Goal: Task Accomplishment & Management: Complete application form

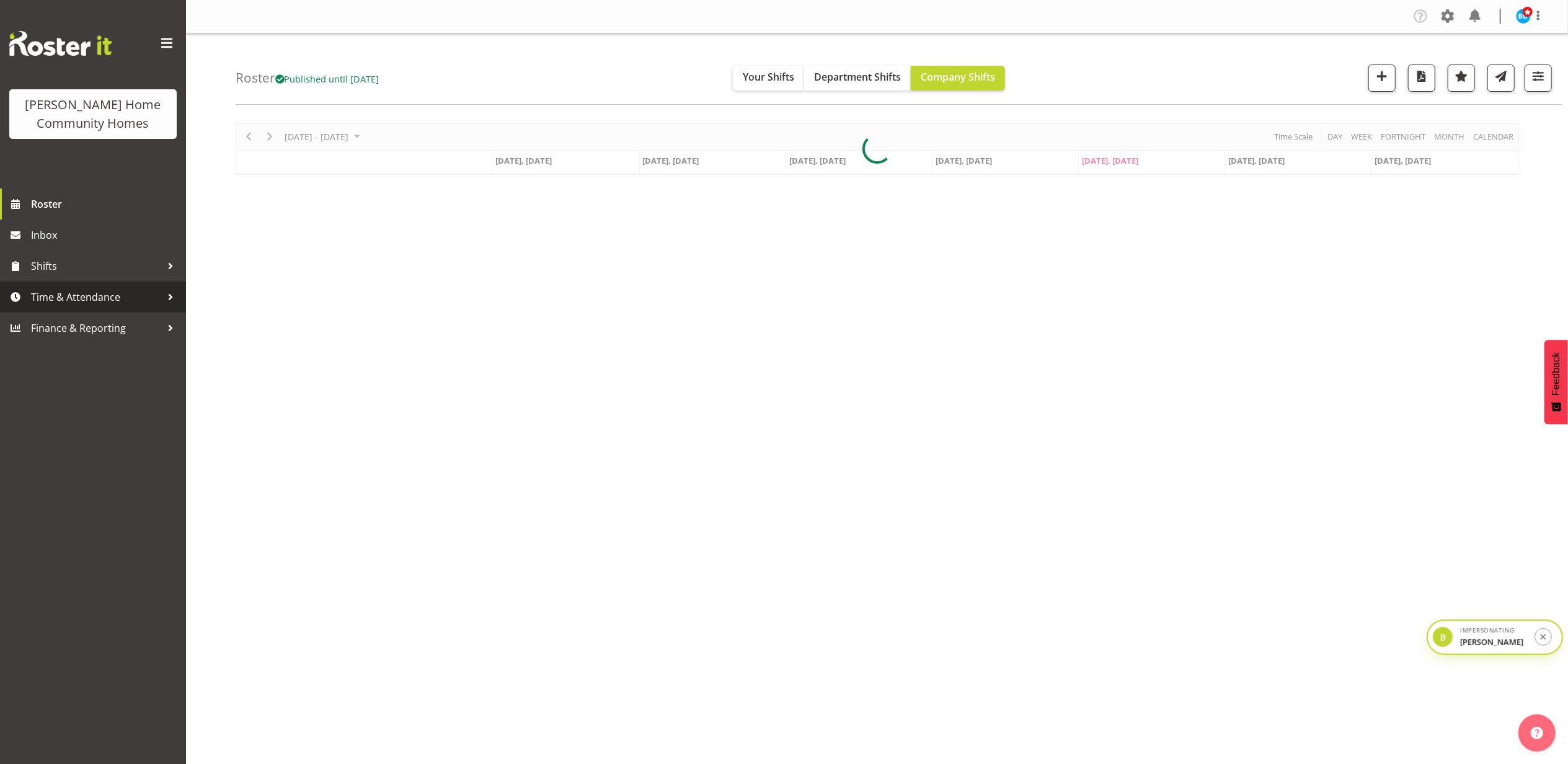
click at [105, 295] on span "Time & Attendance" at bounding box center [96, 297] width 130 height 18
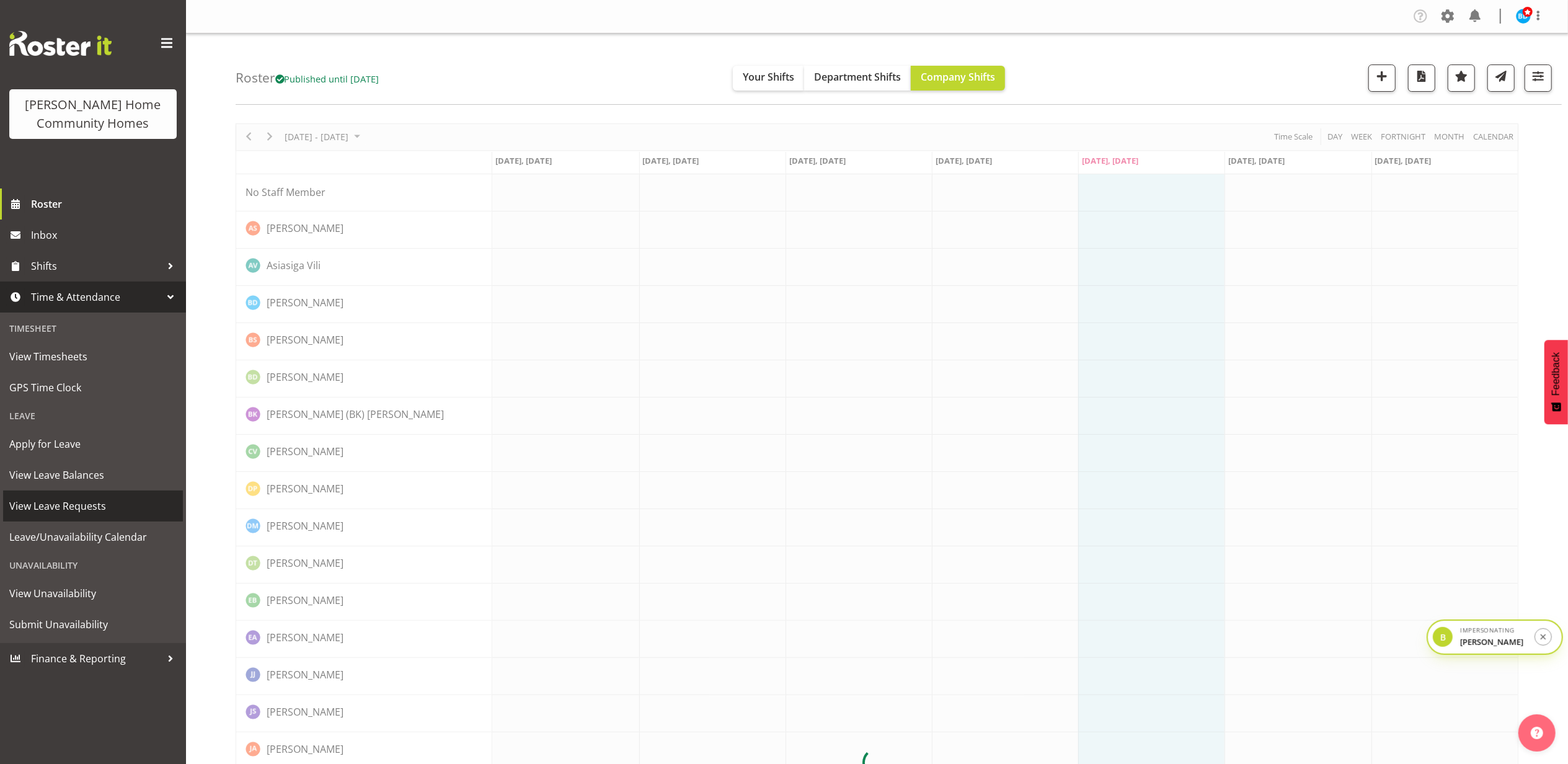
click at [90, 506] on span "View Leave Requests" at bounding box center [93, 505] width 168 height 18
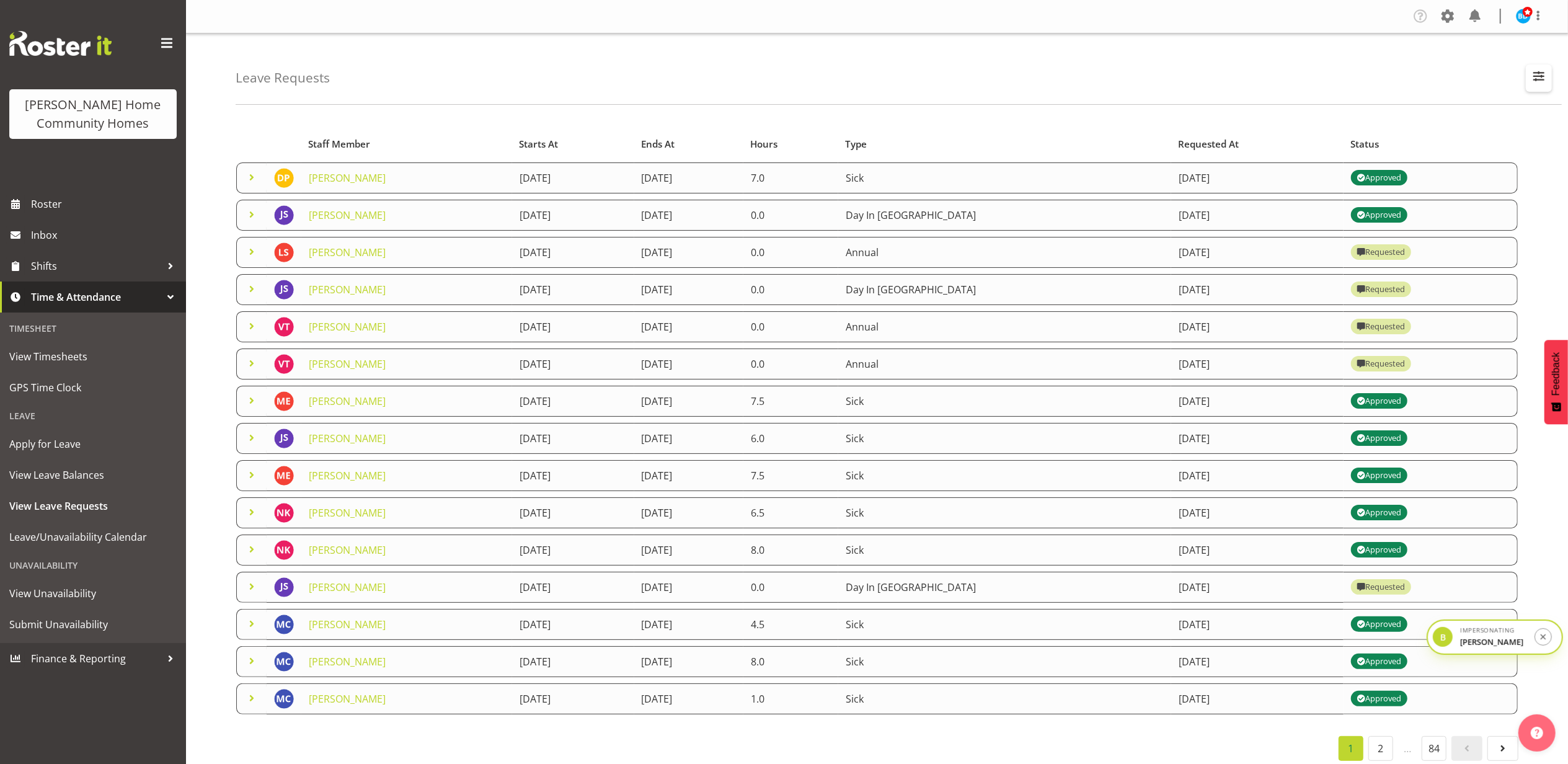
click at [1534, 73] on span "button" at bounding box center [1539, 77] width 16 height 16
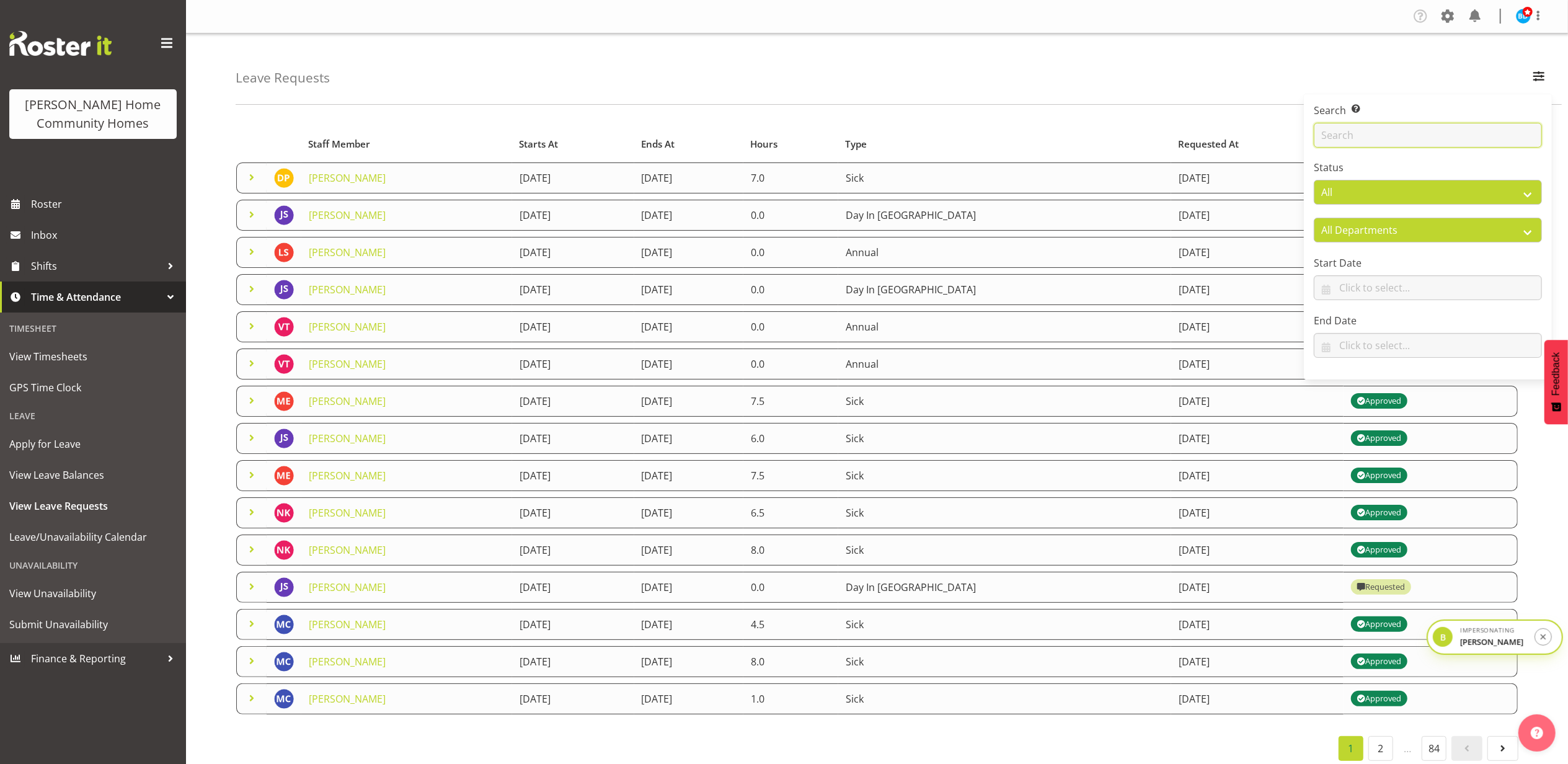
click at [1387, 129] on input "text" at bounding box center [1428, 135] width 228 height 25
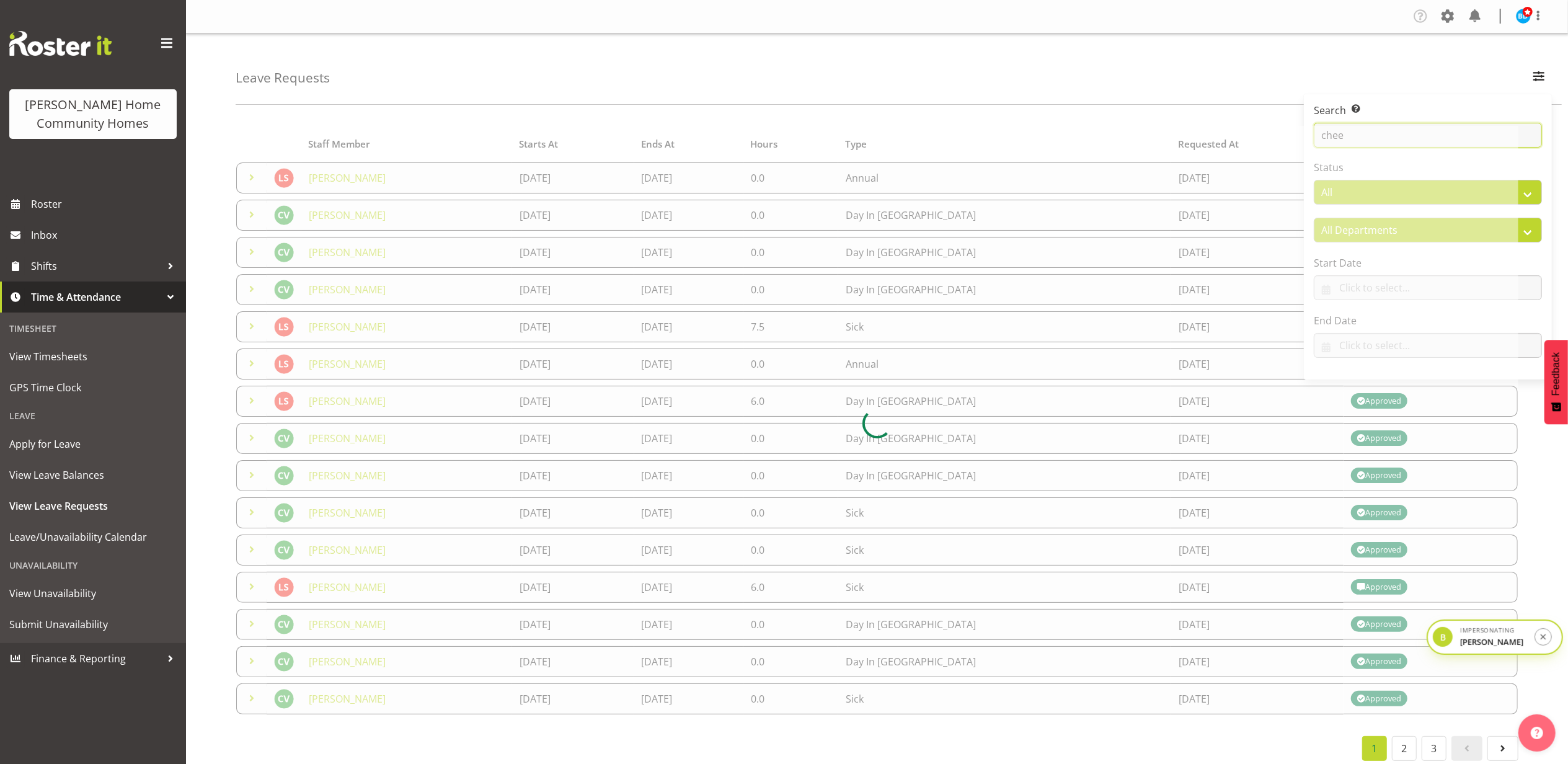
type input "chee"
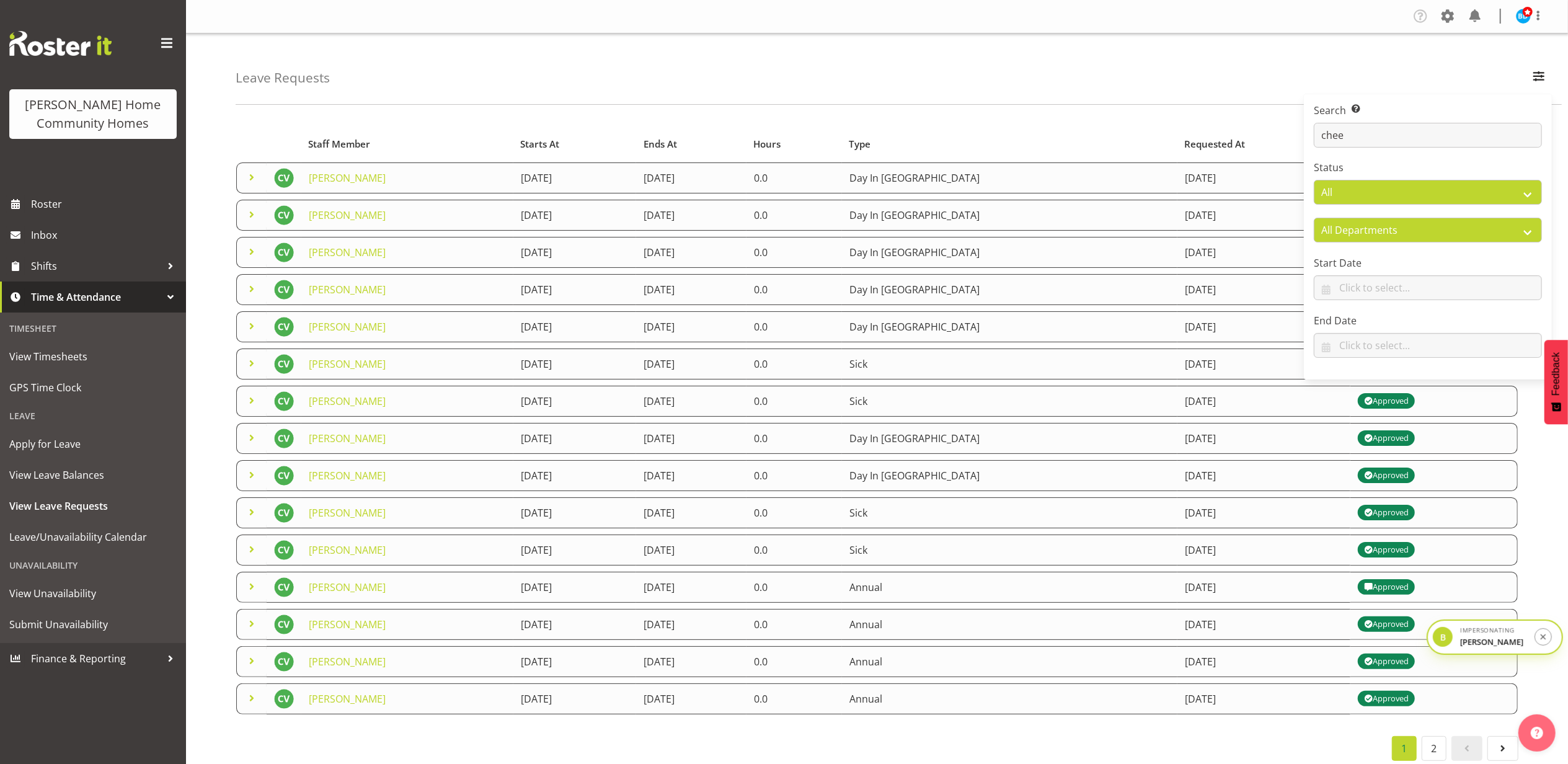
click at [1110, 64] on div "Leave Requests Search Search for a particular employee chee Status All Approved…" at bounding box center [898, 69] width 1327 height 71
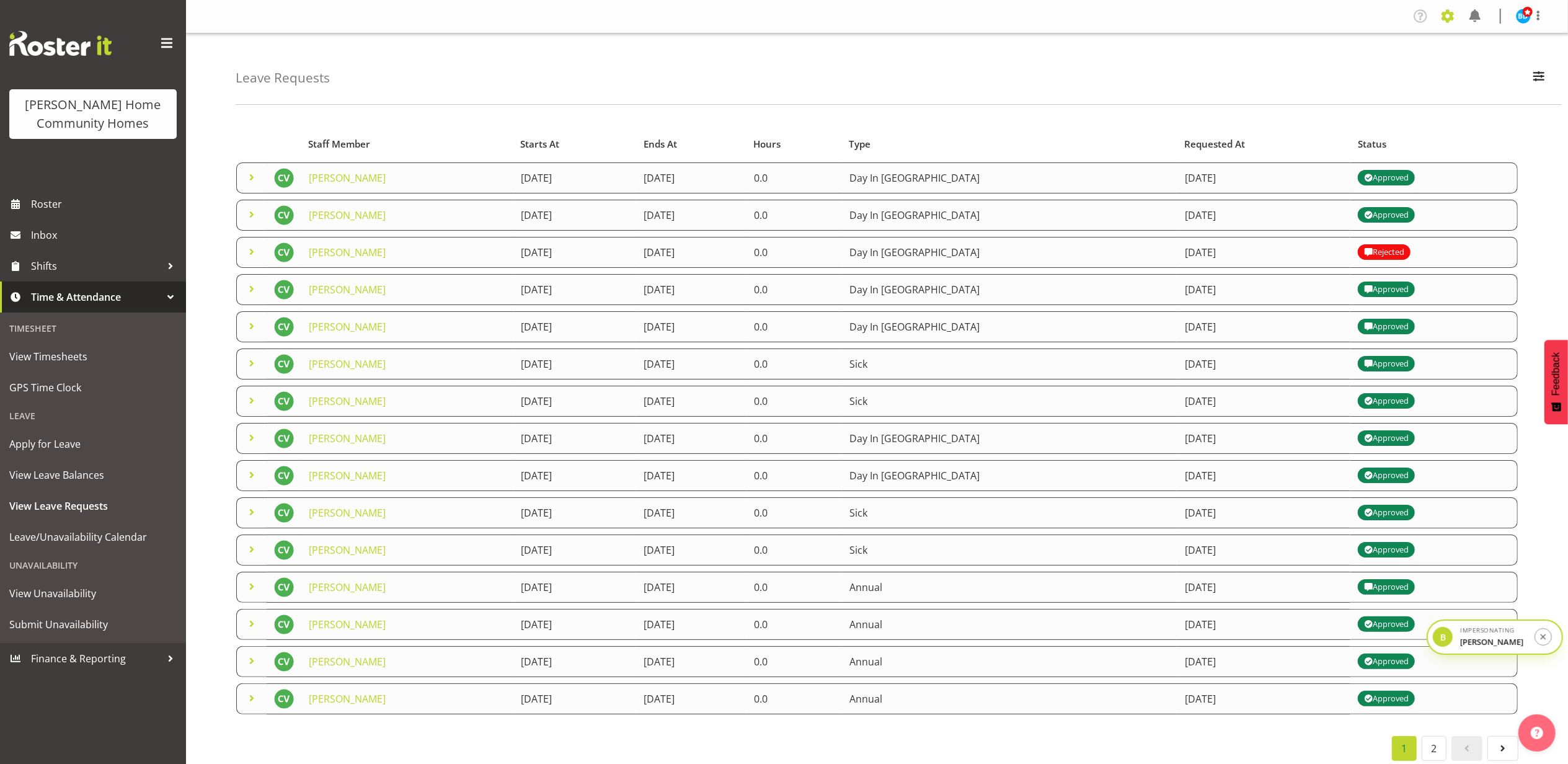
click at [1450, 18] on span at bounding box center [1448, 16] width 20 height 20
click at [1109, 113] on div "Leave Requests Search Search for a particular employee chee Status All Approved…" at bounding box center [877, 401] width 1382 height 737
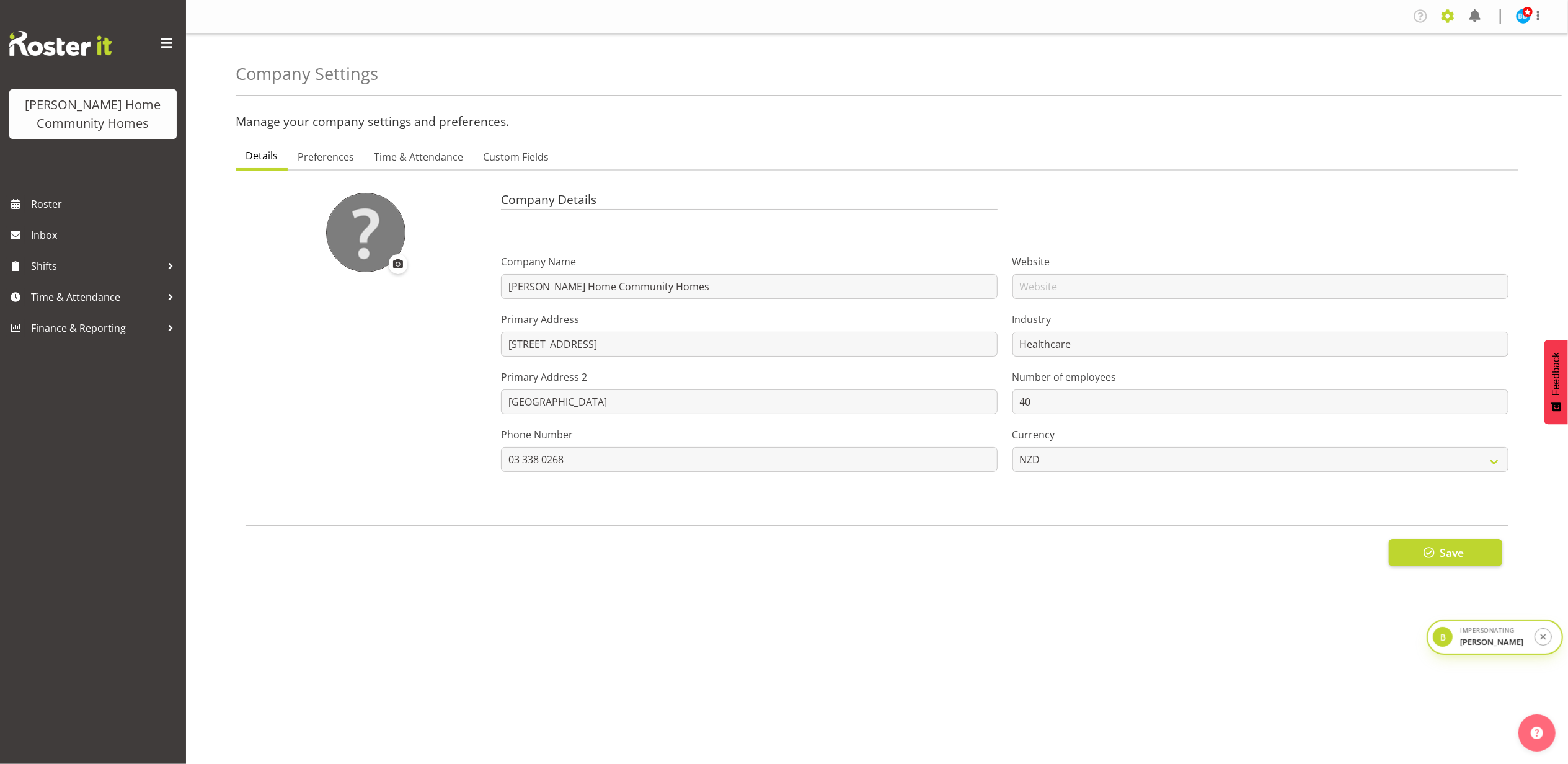
click at [1454, 18] on span at bounding box center [1448, 16] width 20 height 20
click at [1342, 137] on link "Employees" at bounding box center [1372, 134] width 172 height 23
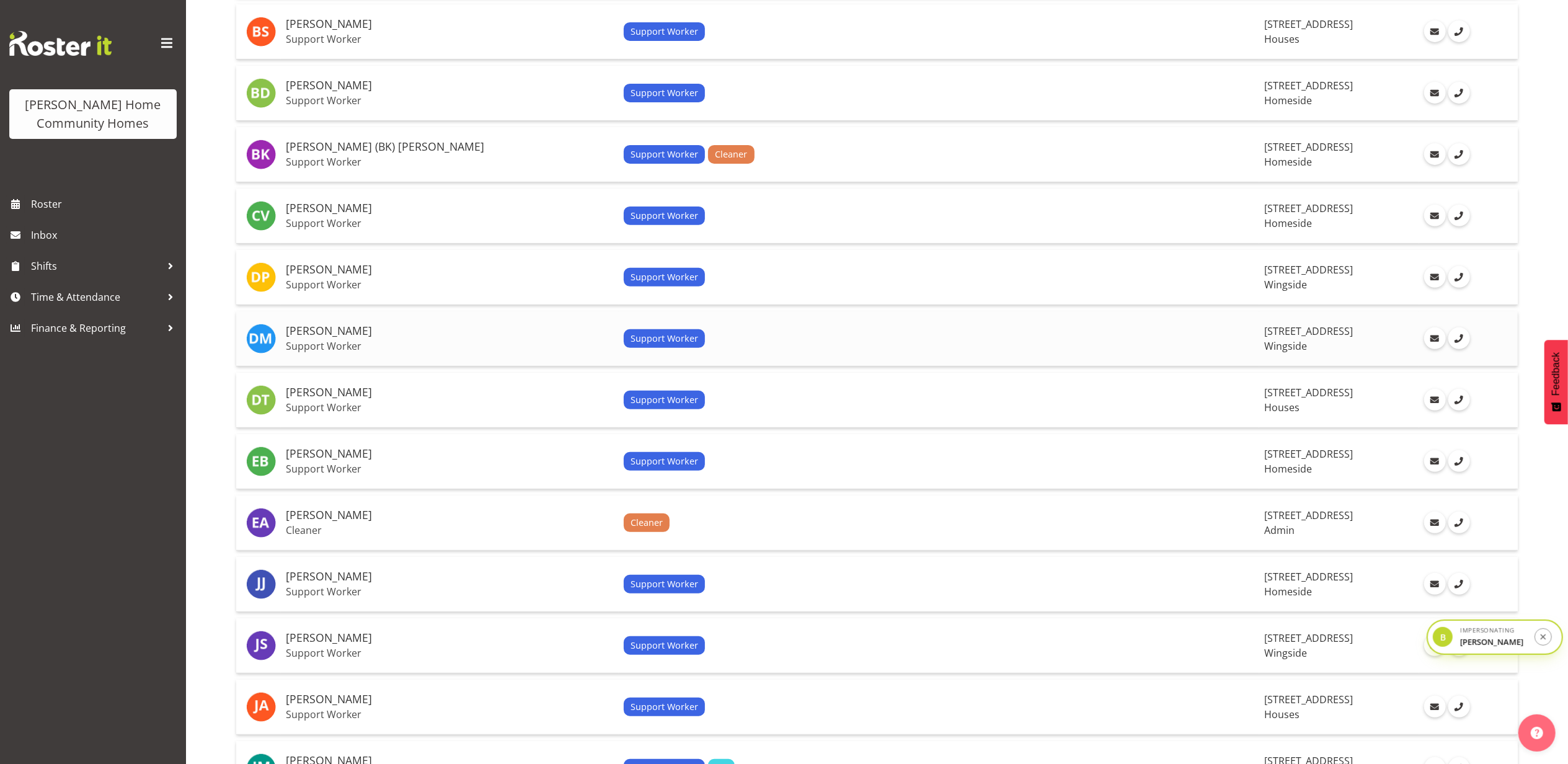
scroll to position [366, 0]
click at [454, 222] on p "Support Worker" at bounding box center [449, 222] width 328 height 12
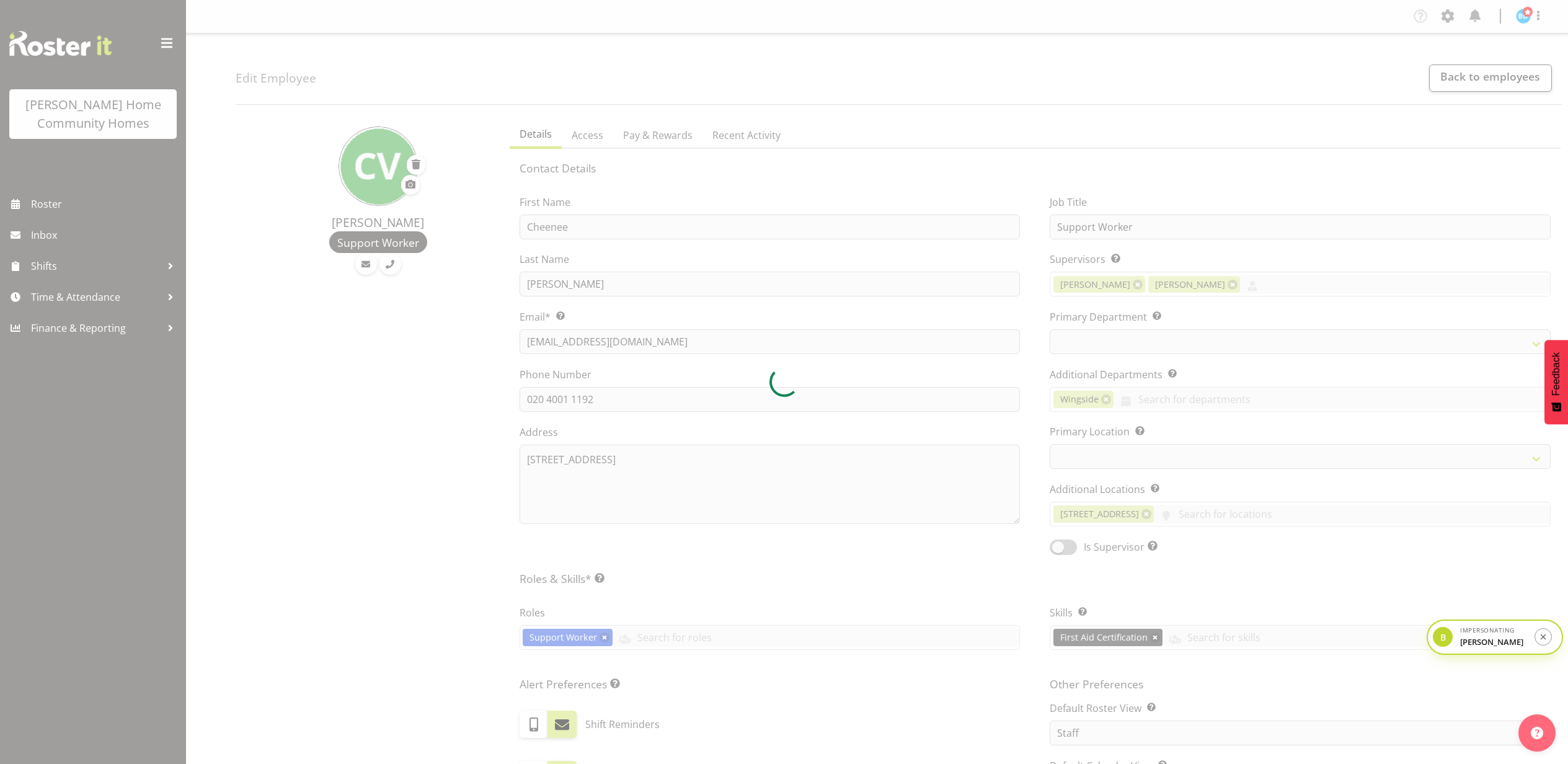
select select "TimelineWeek"
select select "gps-via-roster"
select select "roster"
select select "day"
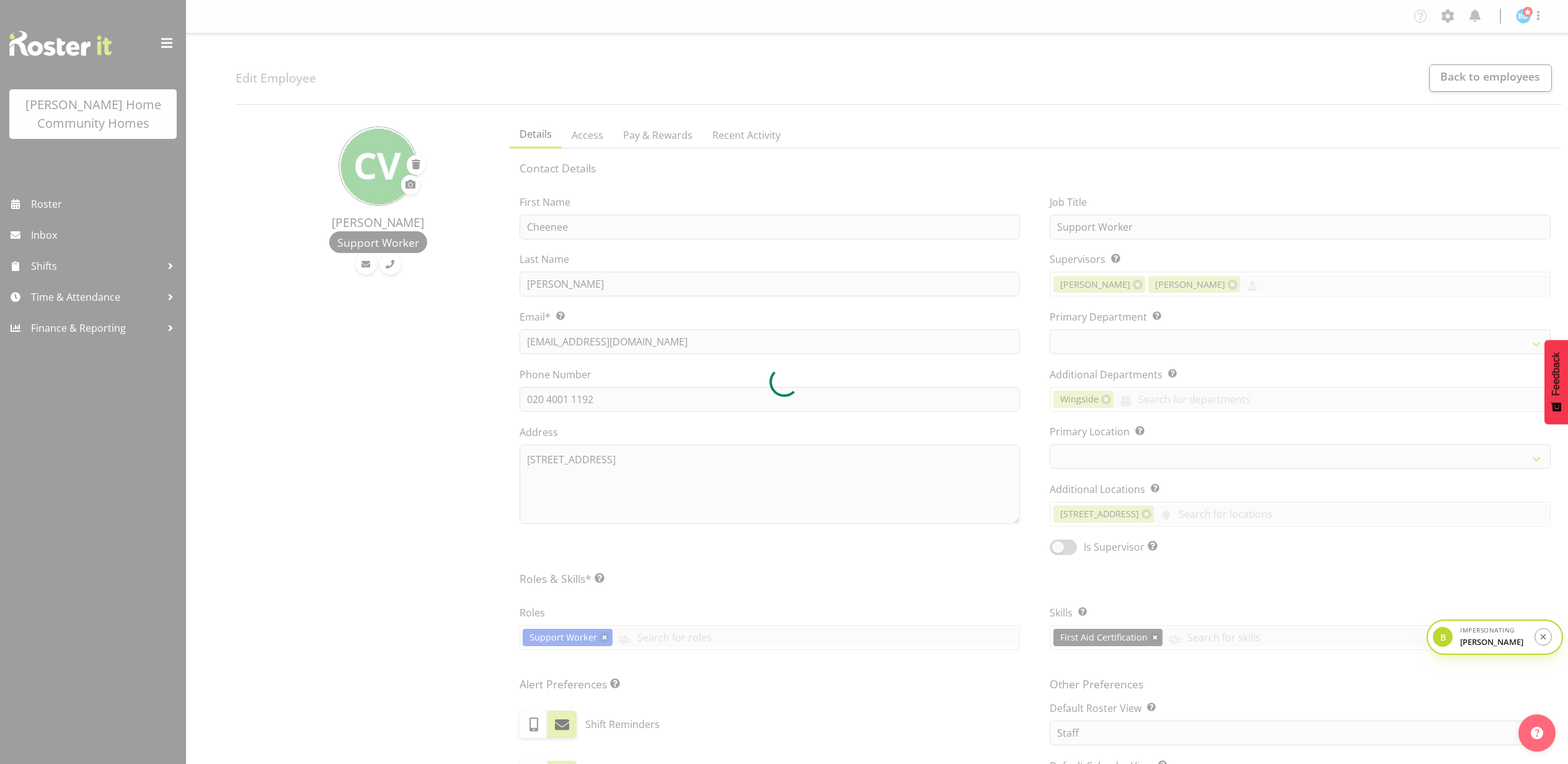
select select "day"
select select
select select "1067"
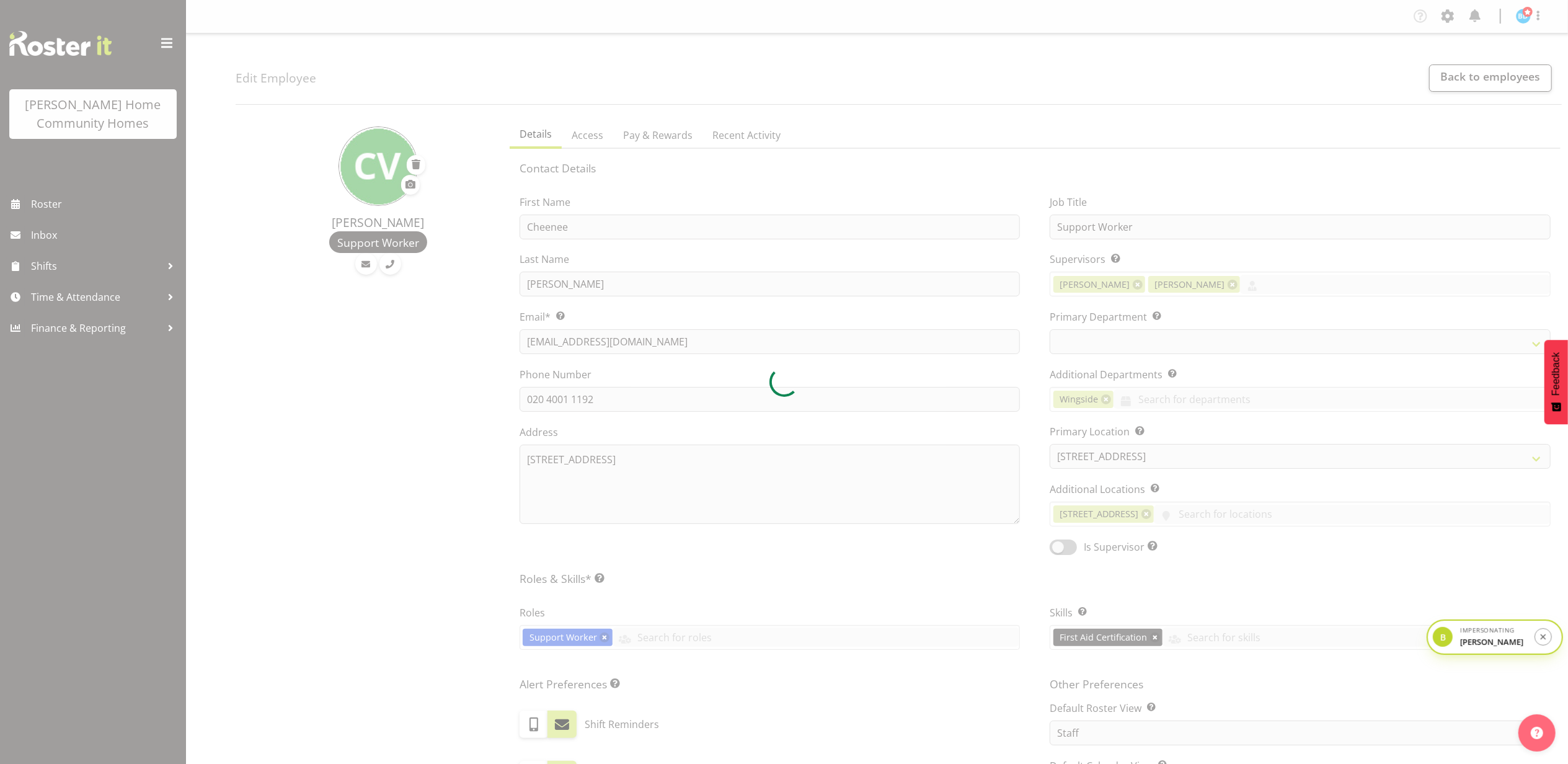
select select "746"
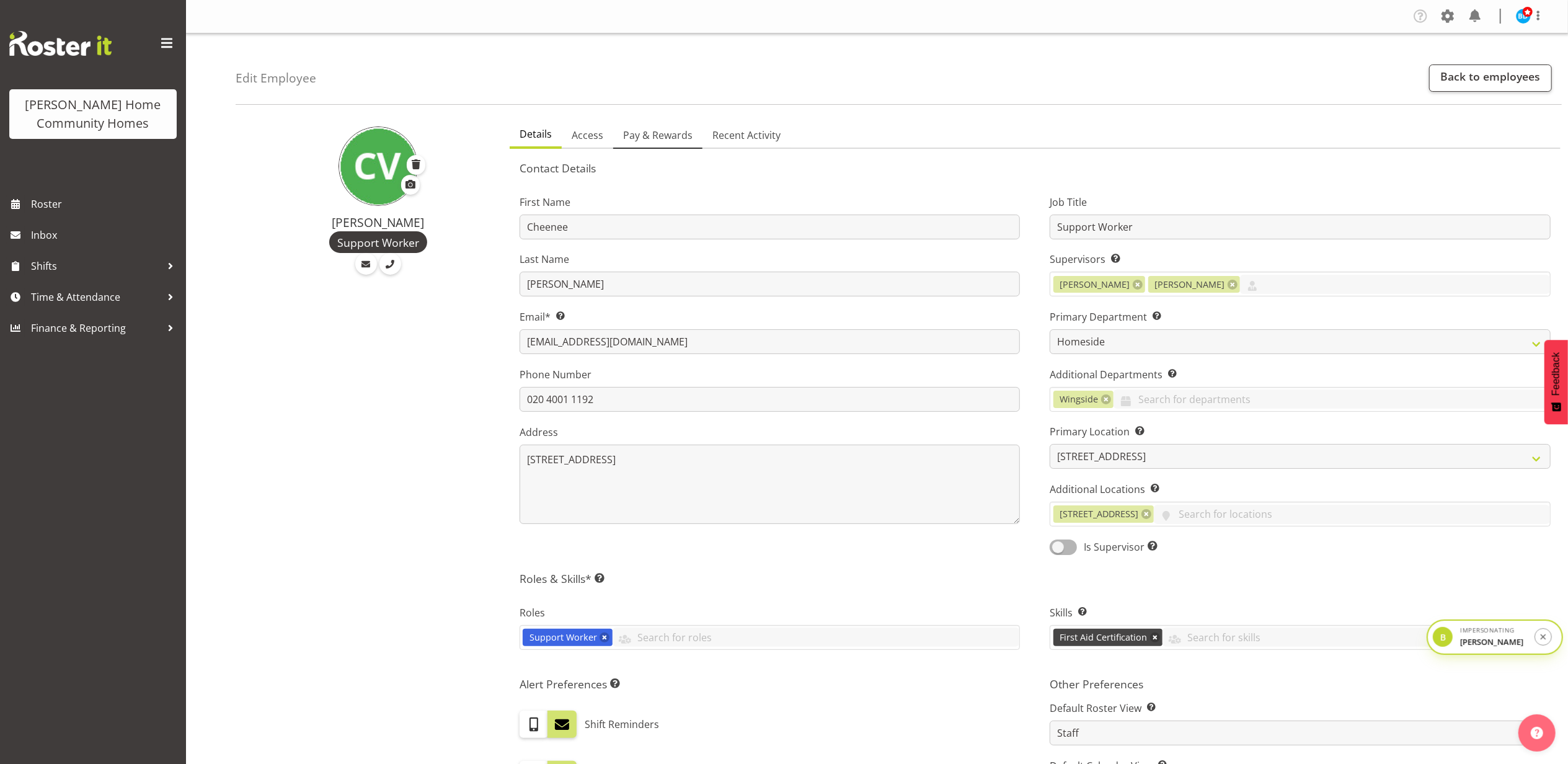
click at [660, 139] on span "Pay & Rewards" at bounding box center [658, 135] width 70 height 15
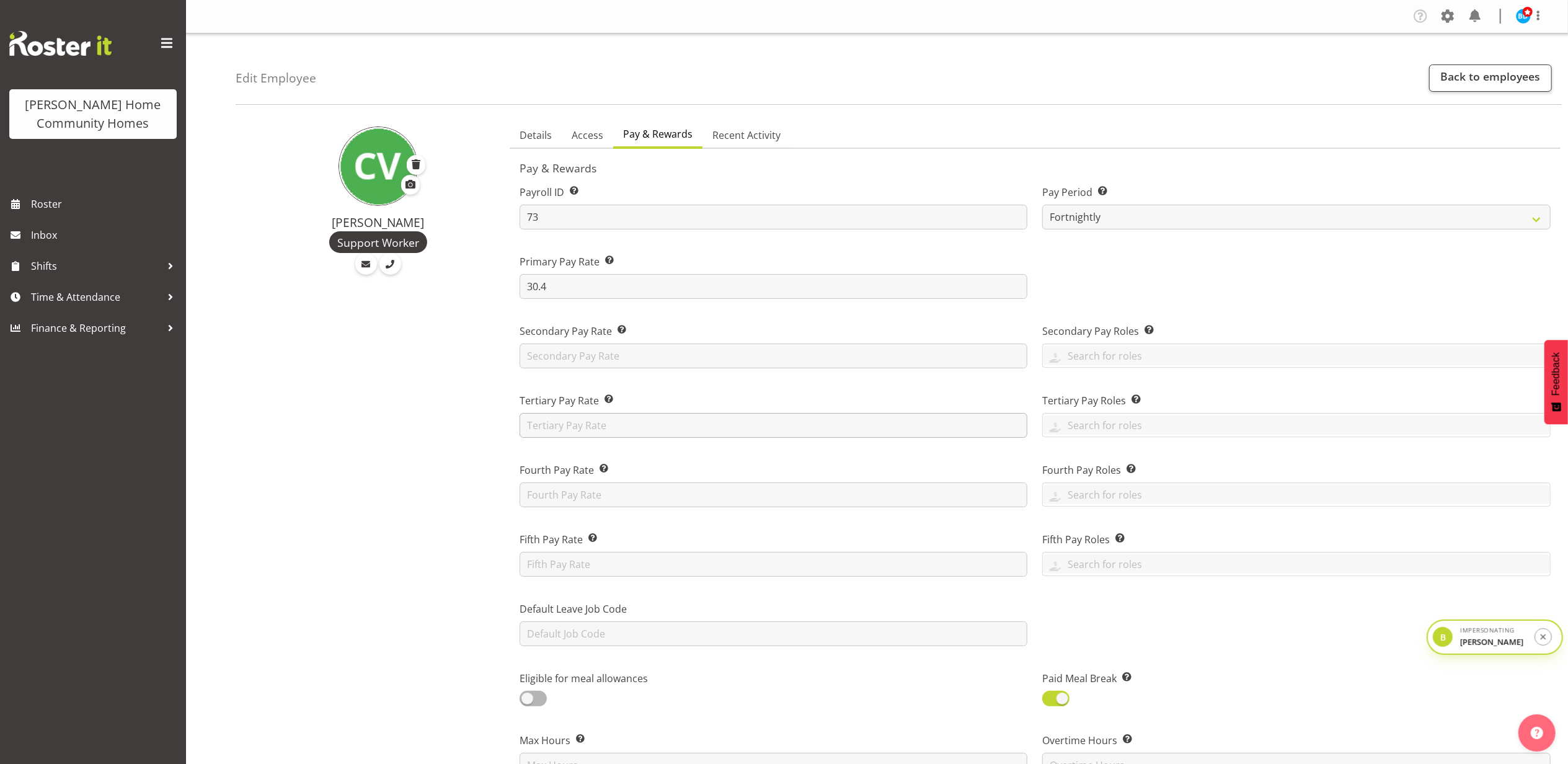
scroll to position [579, 0]
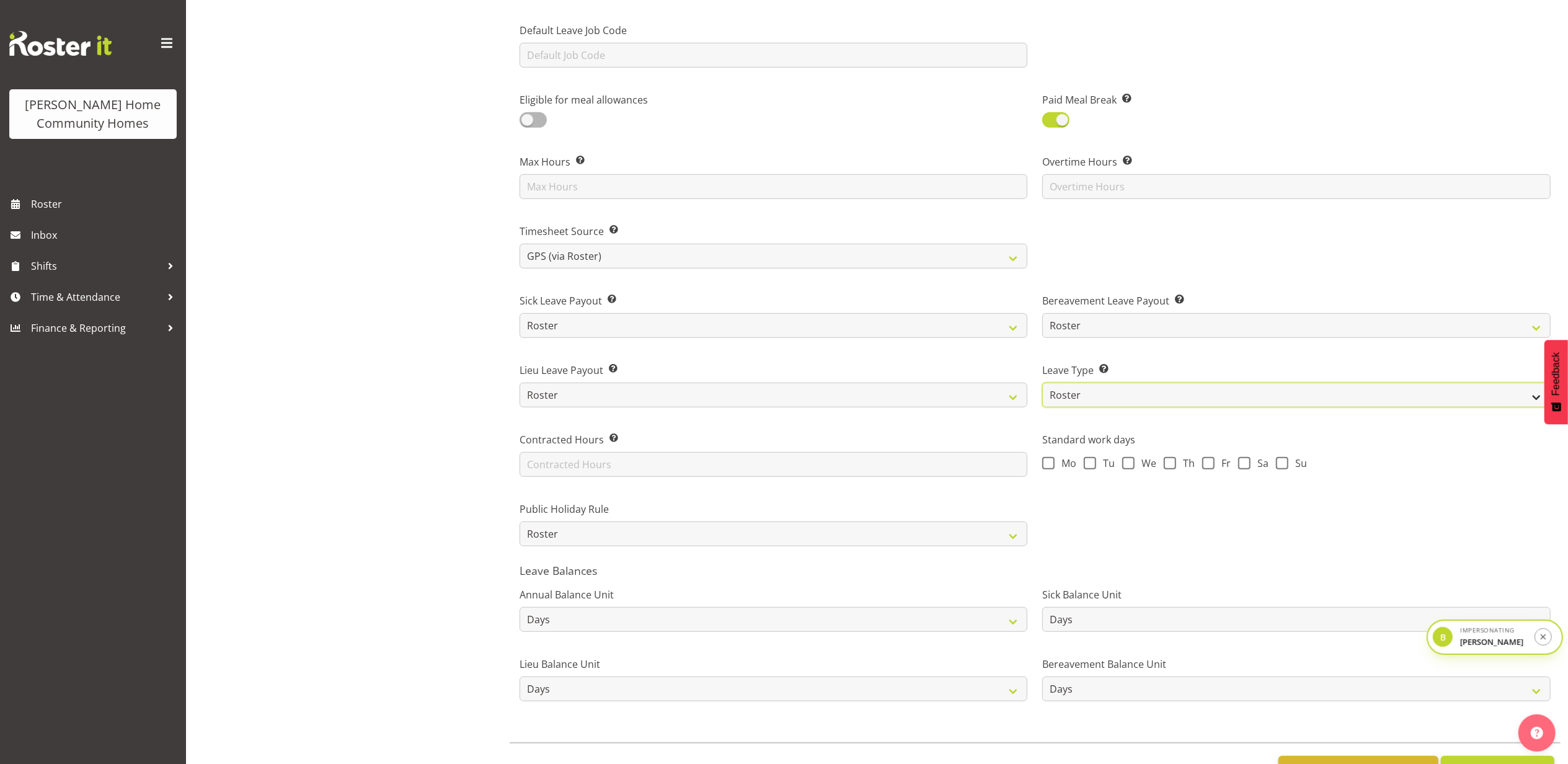
click at [1103, 390] on select "Standard History Payout Roster Roster - Fixed" at bounding box center [1296, 395] width 508 height 25
click at [397, 445] on div "Cheenee Vargas Support Worker" at bounding box center [369, 169] width 267 height 1267
click at [1097, 388] on select "Standard History Payout Roster Roster - Fixed" at bounding box center [1296, 395] width 508 height 25
click at [1199, 354] on div "Leave Type Select how employee leave will be calculated: Standard – Leave hours…" at bounding box center [1296, 380] width 523 height 70
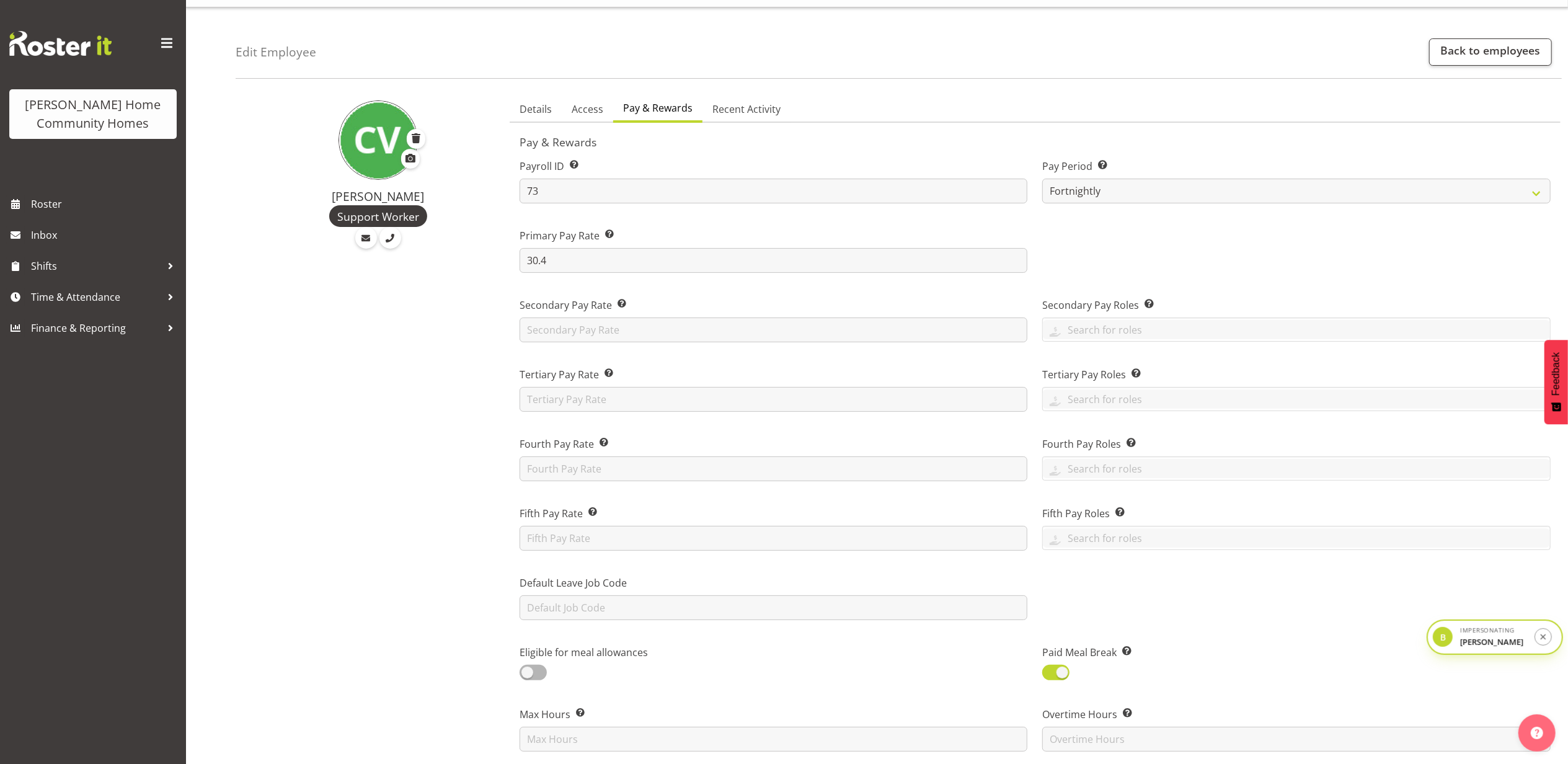
scroll to position [0, 0]
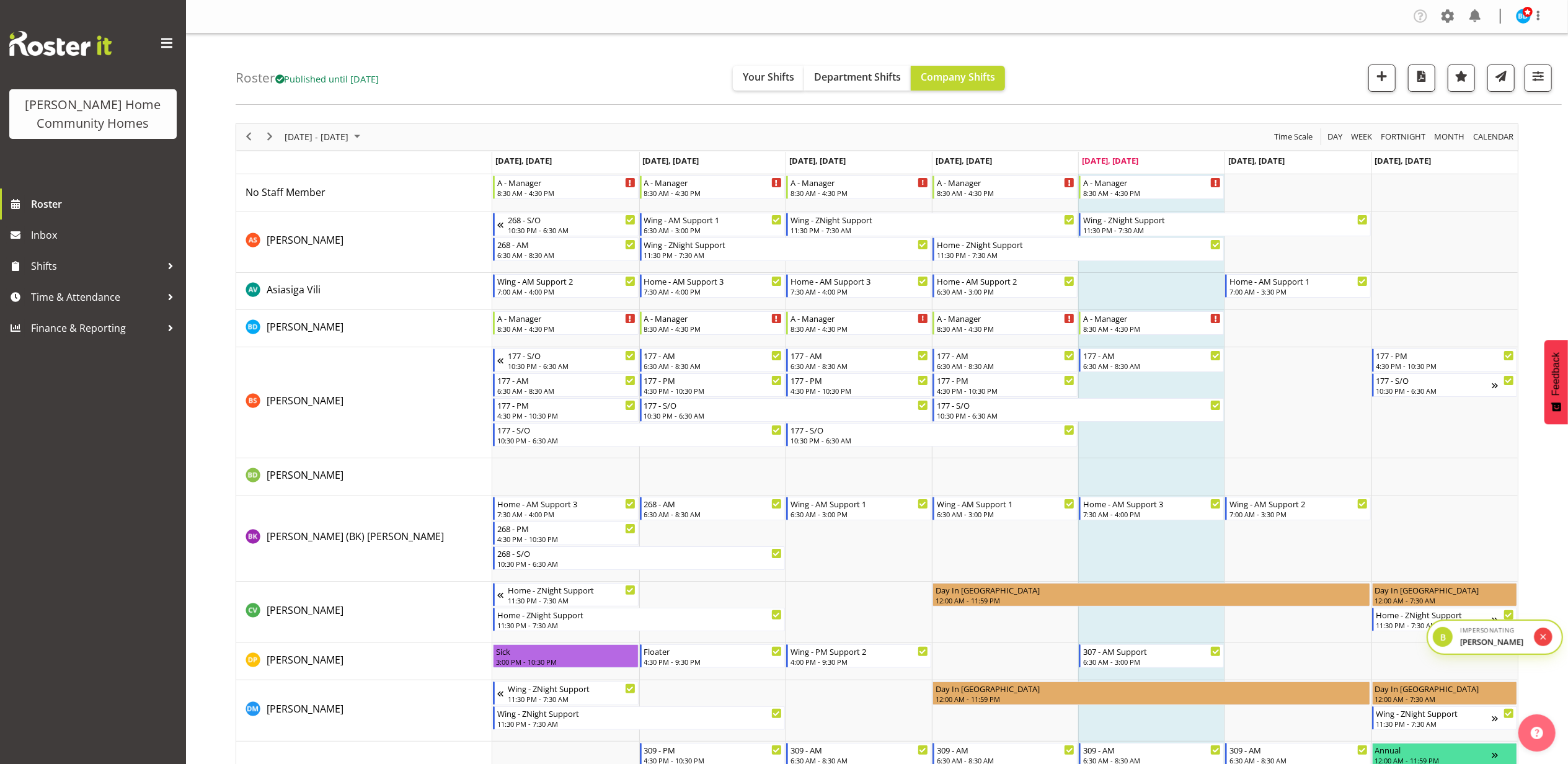
click at [1540, 643] on button "submit" at bounding box center [1543, 637] width 18 height 18
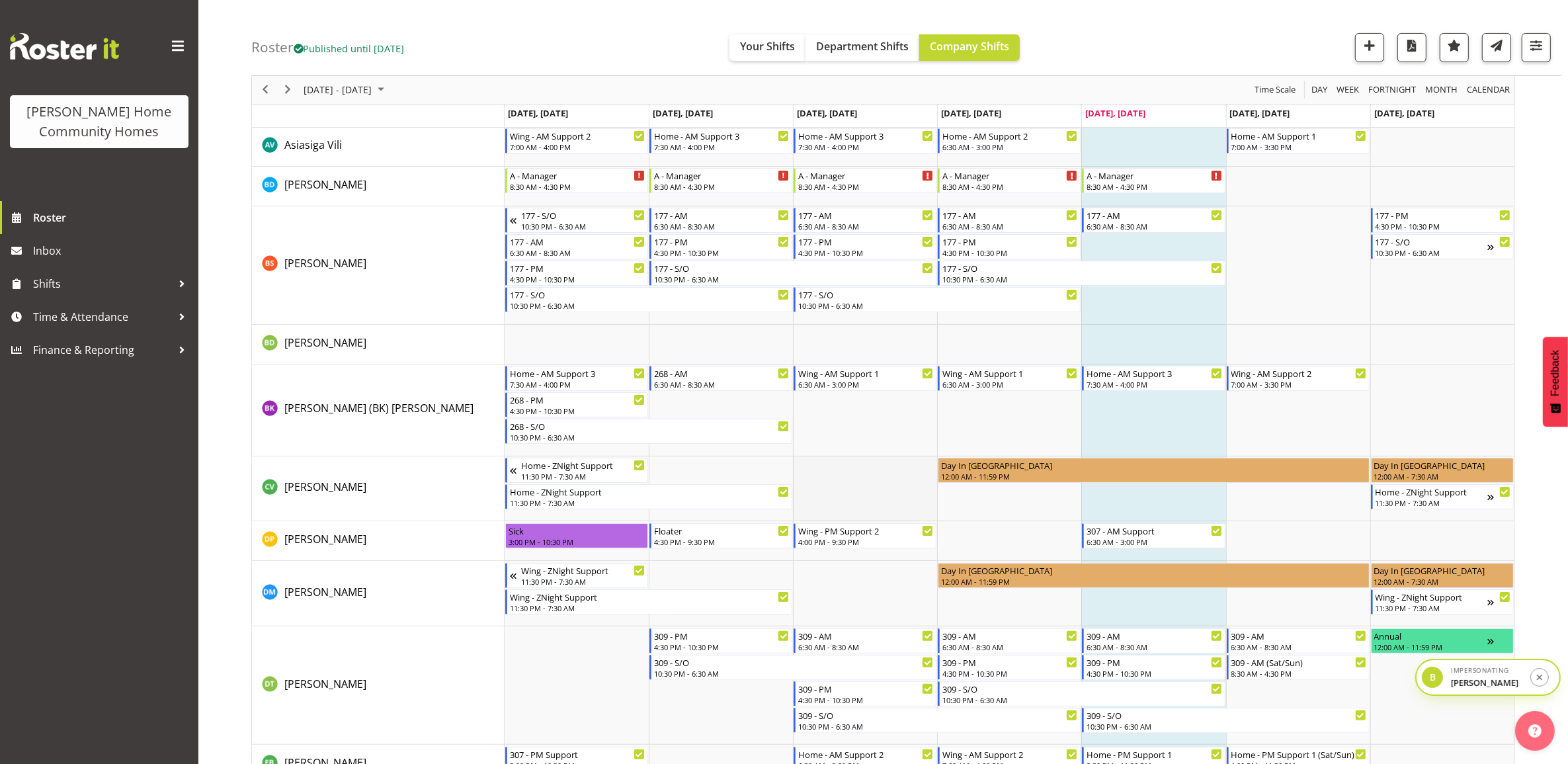
scroll to position [166, 0]
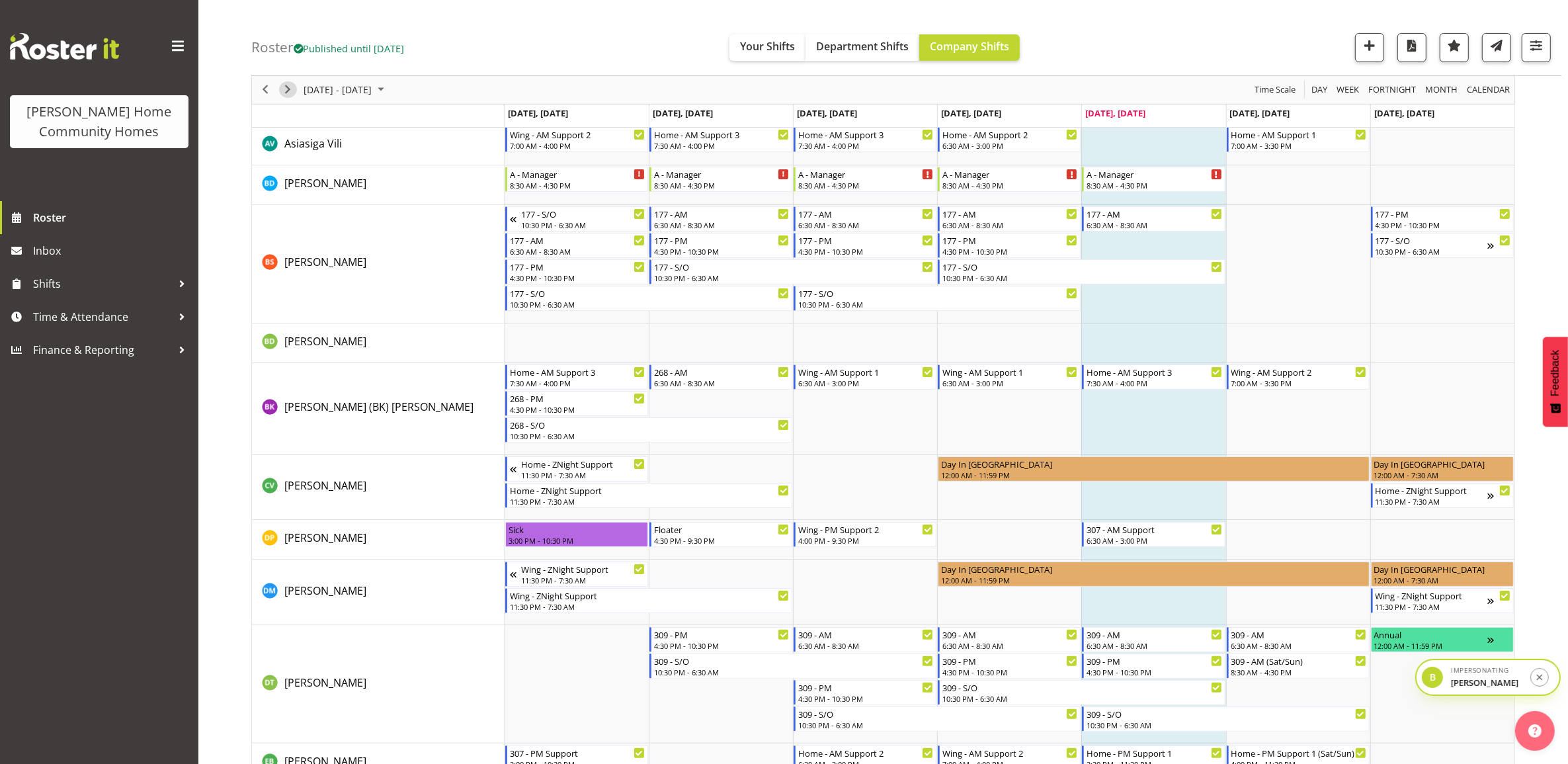
click at [283, 91] on span "Next" at bounding box center [287, 90] width 16 height 17
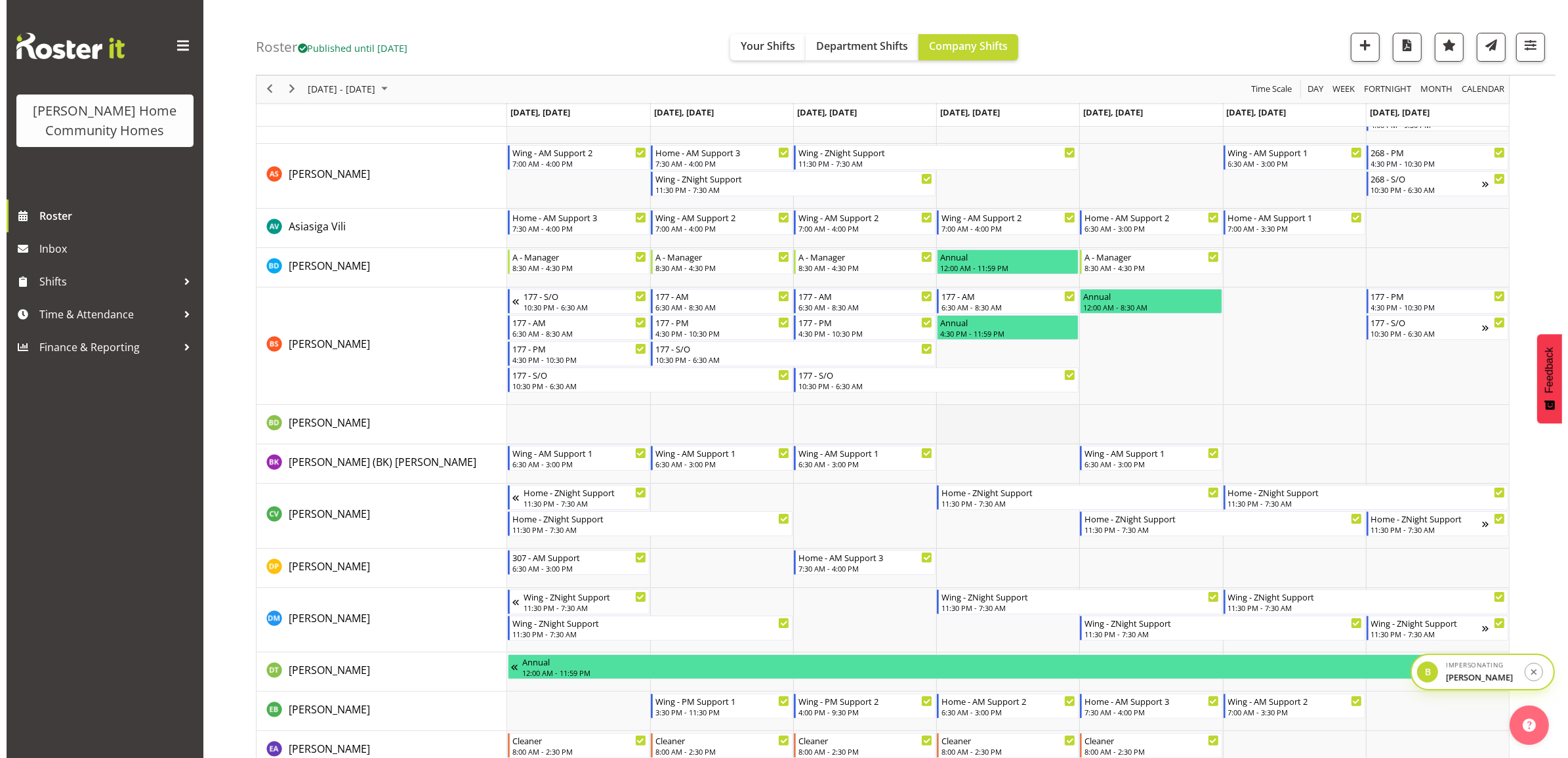
scroll to position [82, 0]
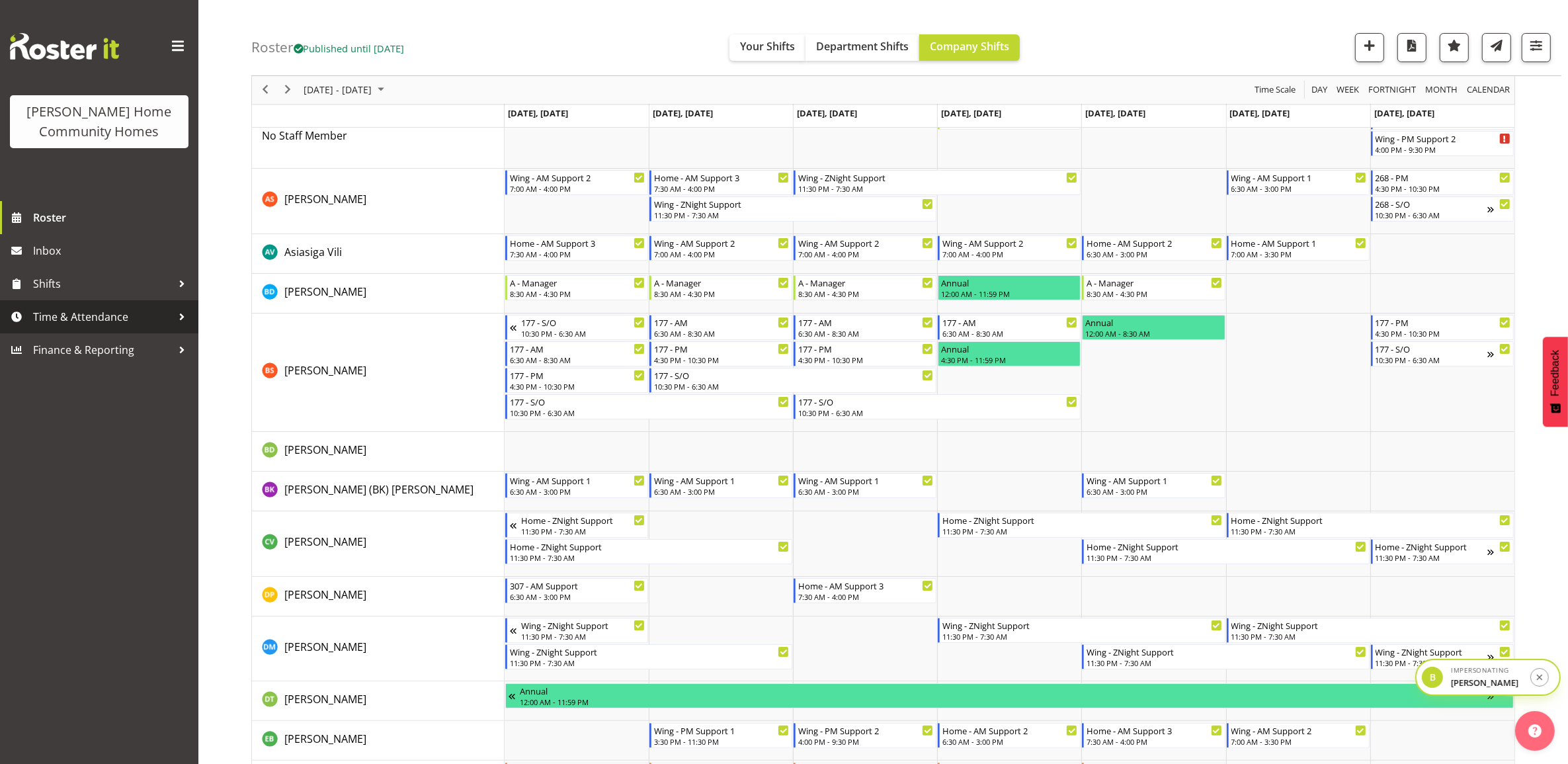
click at [146, 312] on span "Time & Attendance" at bounding box center [102, 317] width 139 height 20
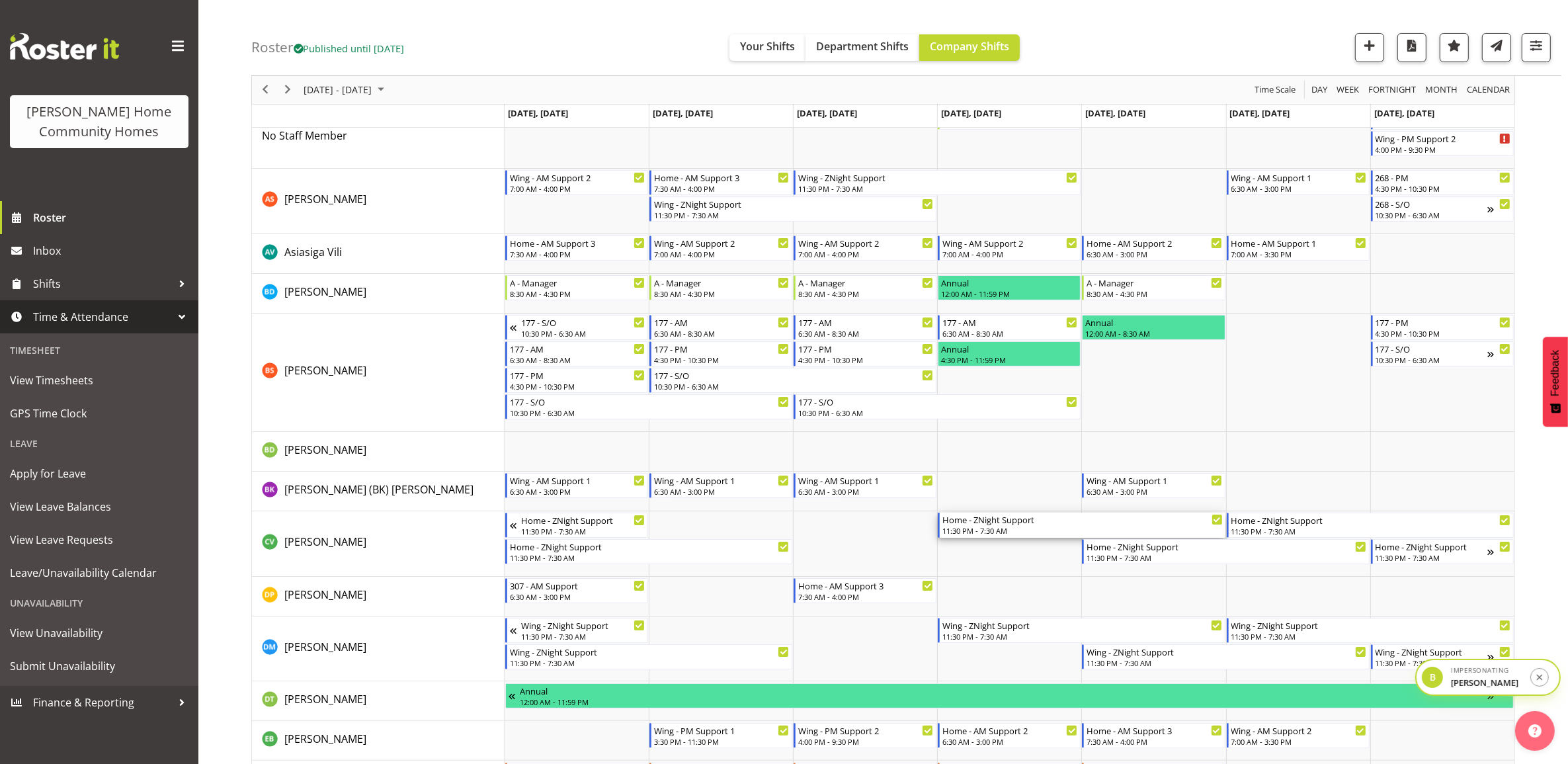
click at [1062, 525] on div "Home - ZNight Support" at bounding box center [1082, 519] width 279 height 13
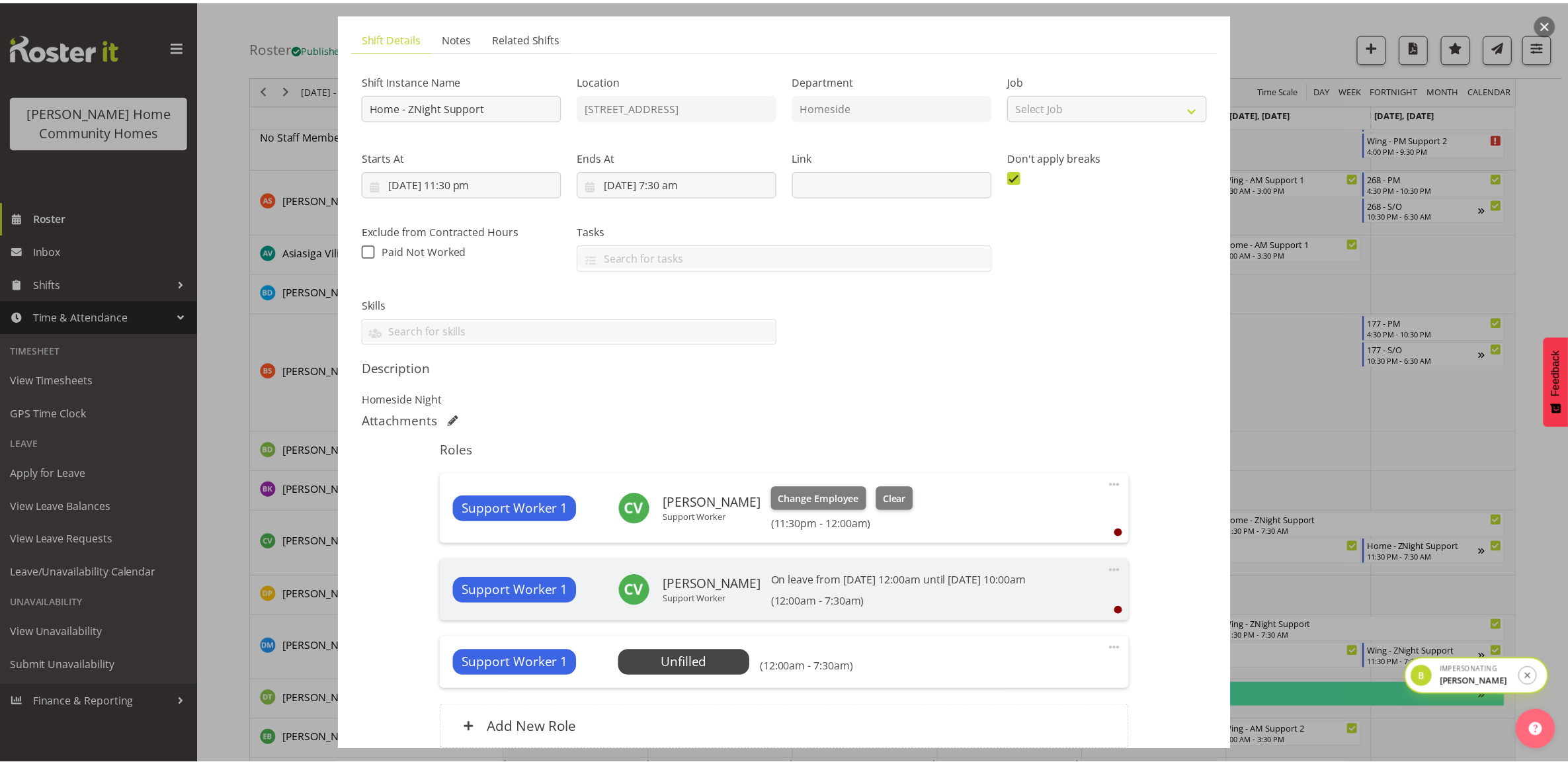
scroll to position [0, 0]
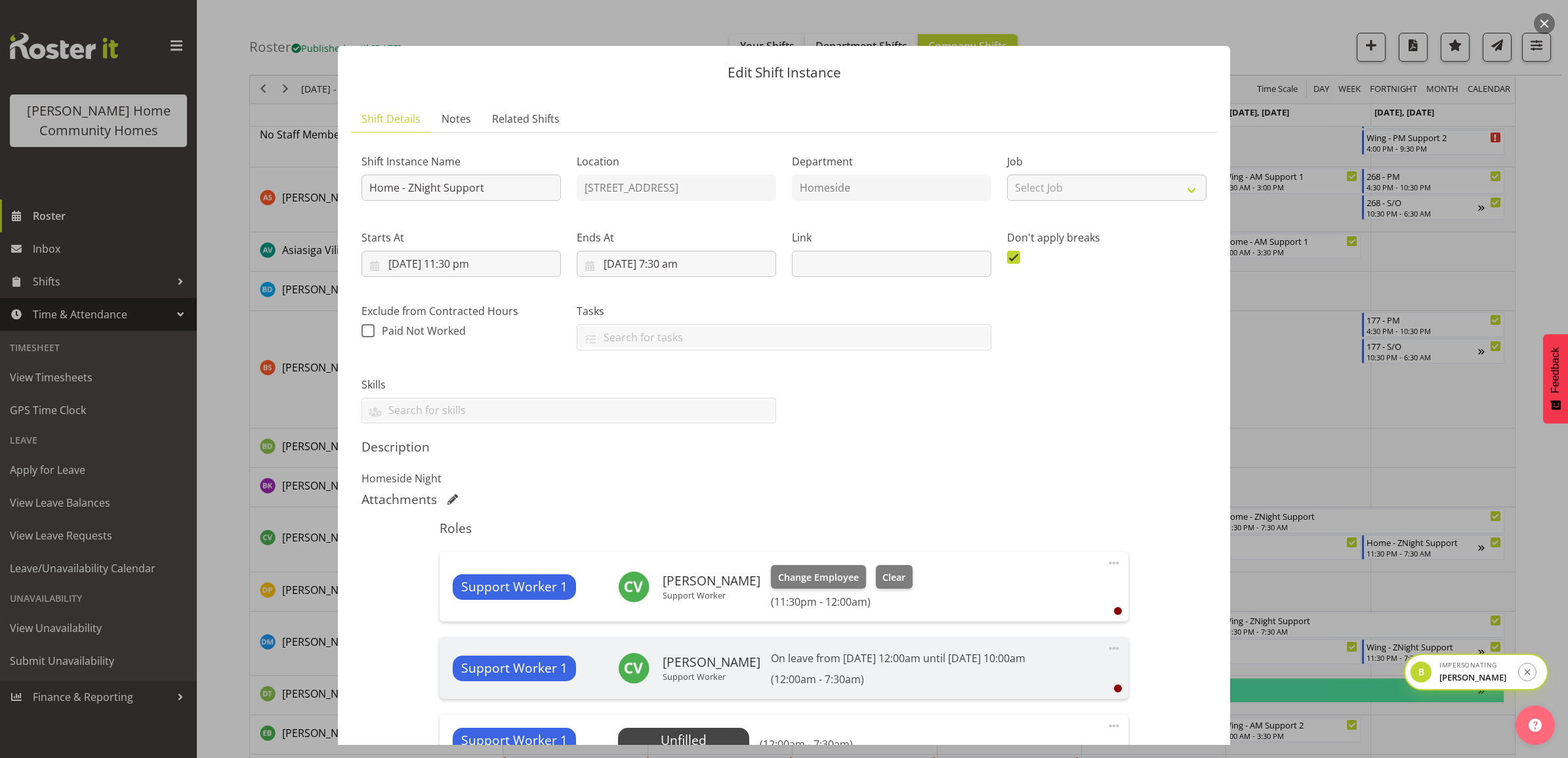
click at [1543, 23] on button "button" at bounding box center [1544, 23] width 21 height 21
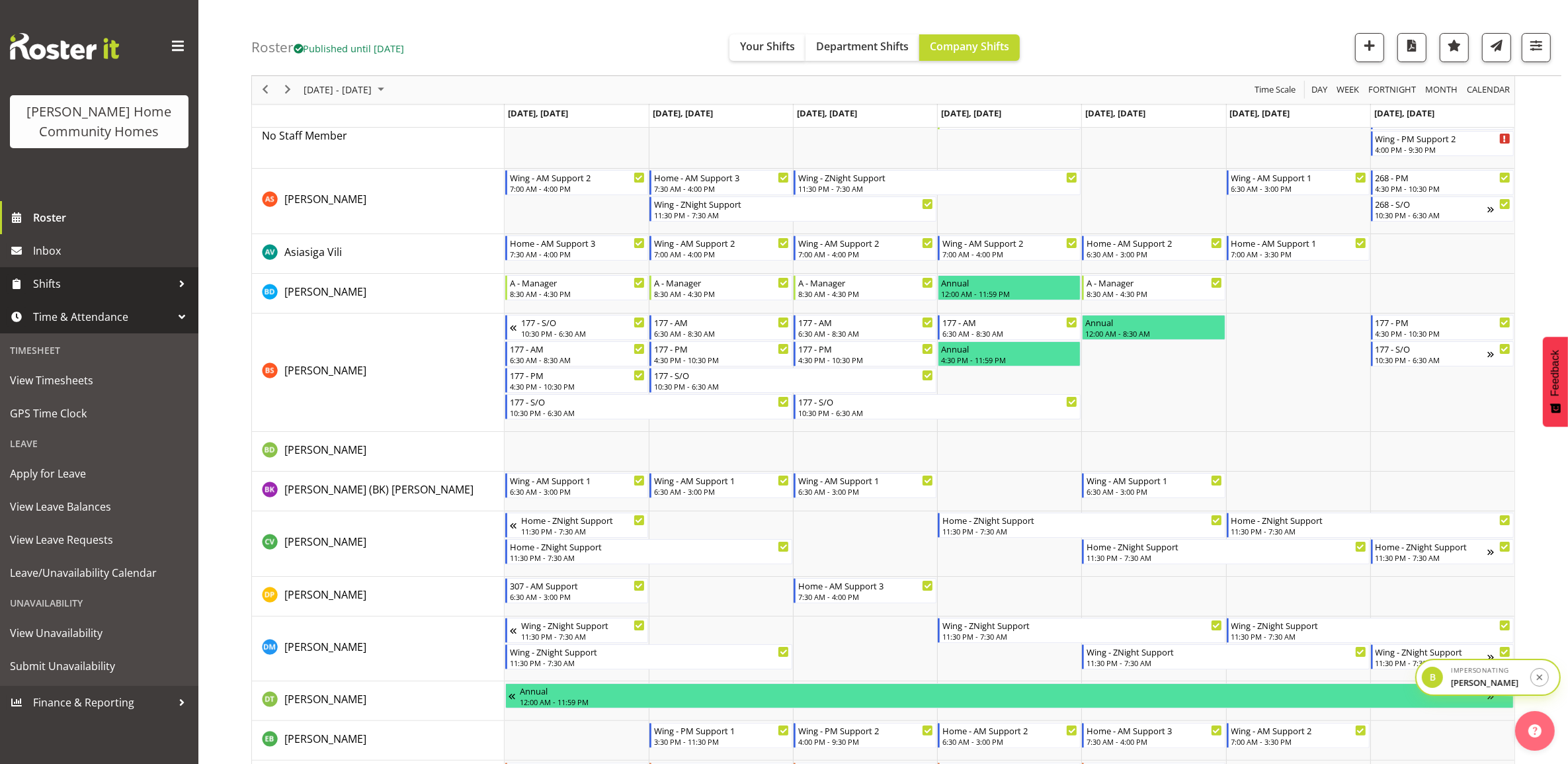
click at [81, 291] on span "Shifts" at bounding box center [102, 283] width 139 height 20
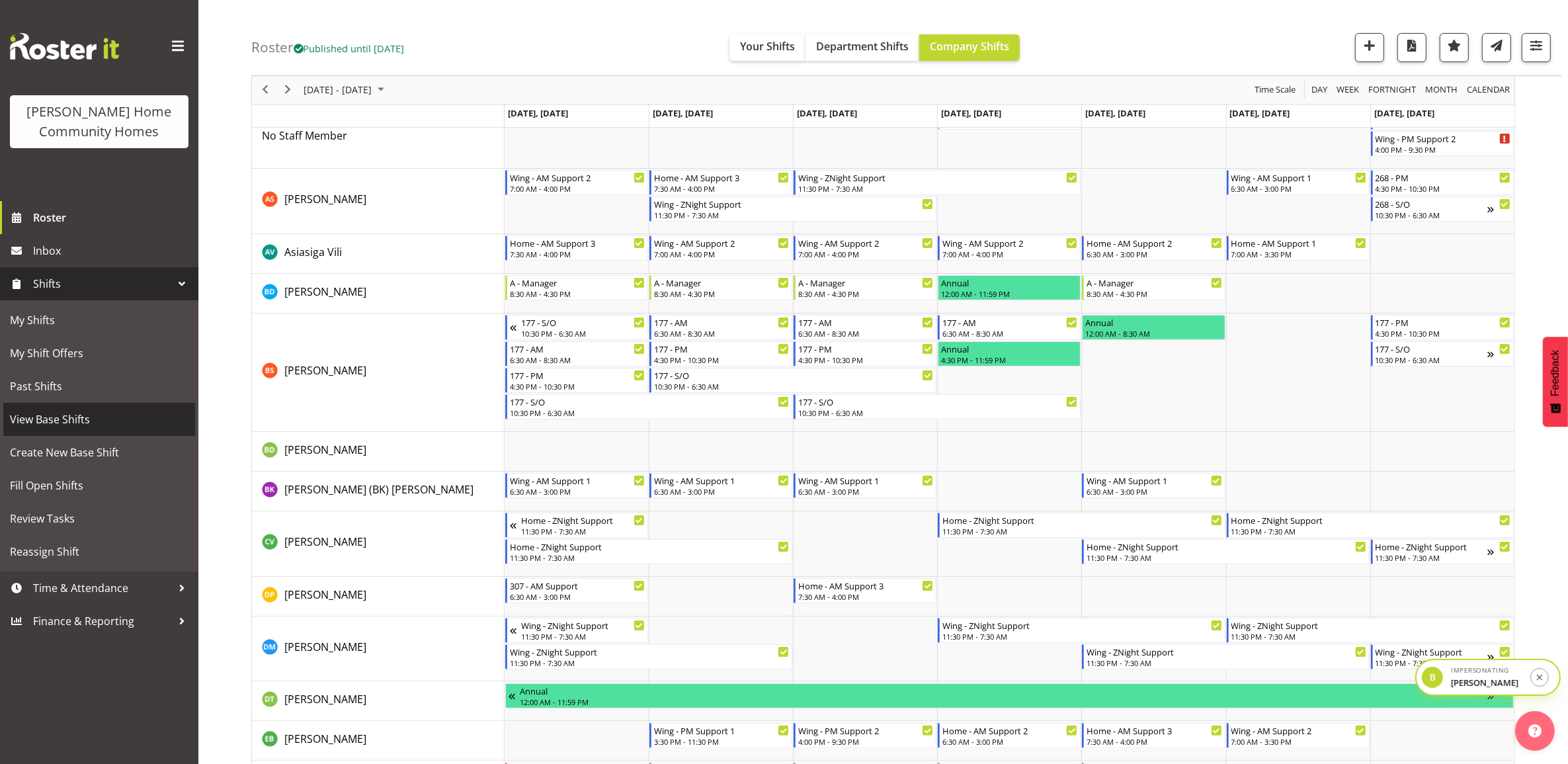
click at [90, 422] on span "View Base Shifts" at bounding box center [99, 419] width 179 height 20
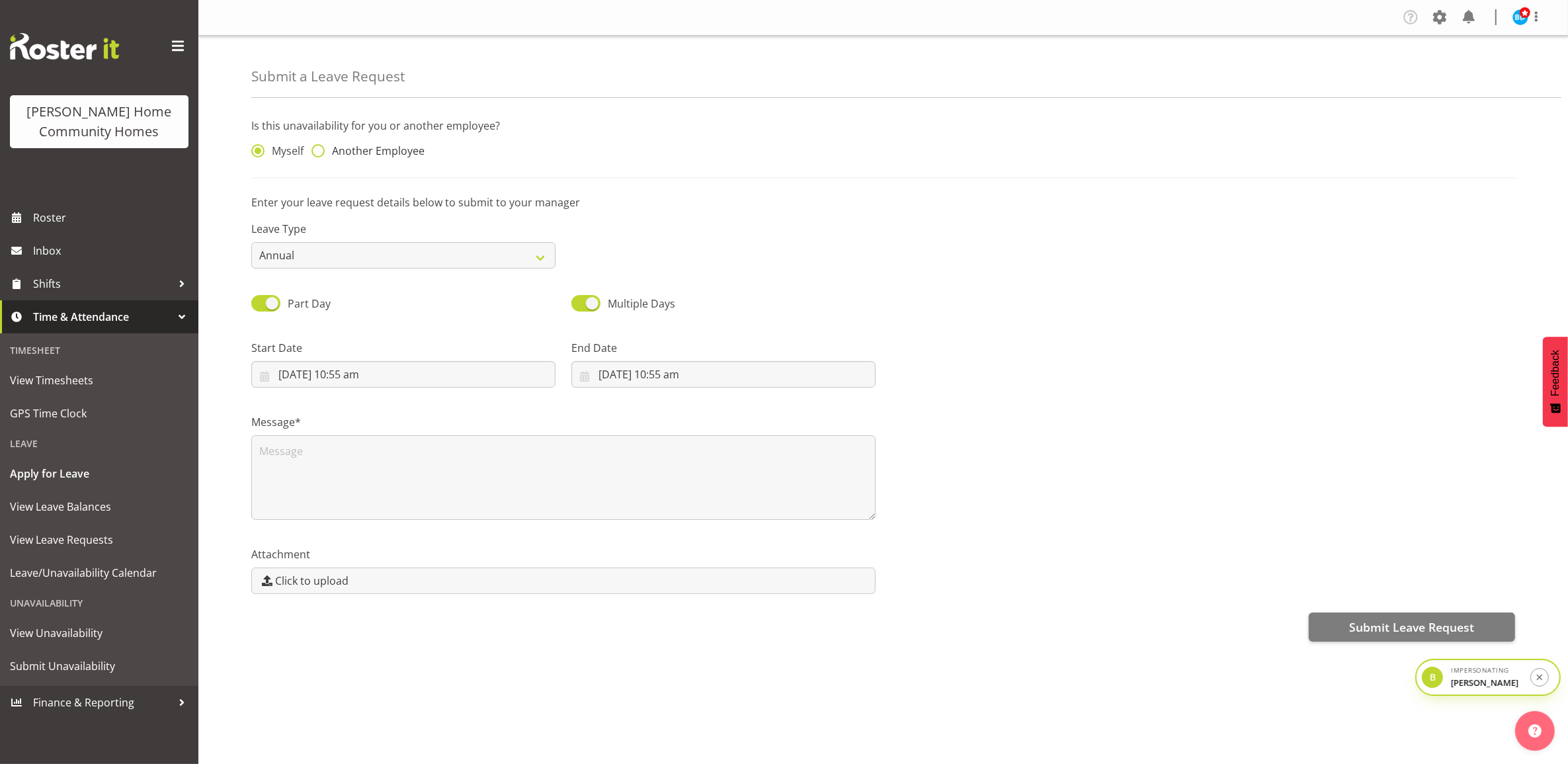
click at [325, 152] on span "Another Employee" at bounding box center [374, 151] width 100 height 13
click at [320, 152] on input "Another Employee" at bounding box center [316, 151] width 9 height 9
radio input "true"
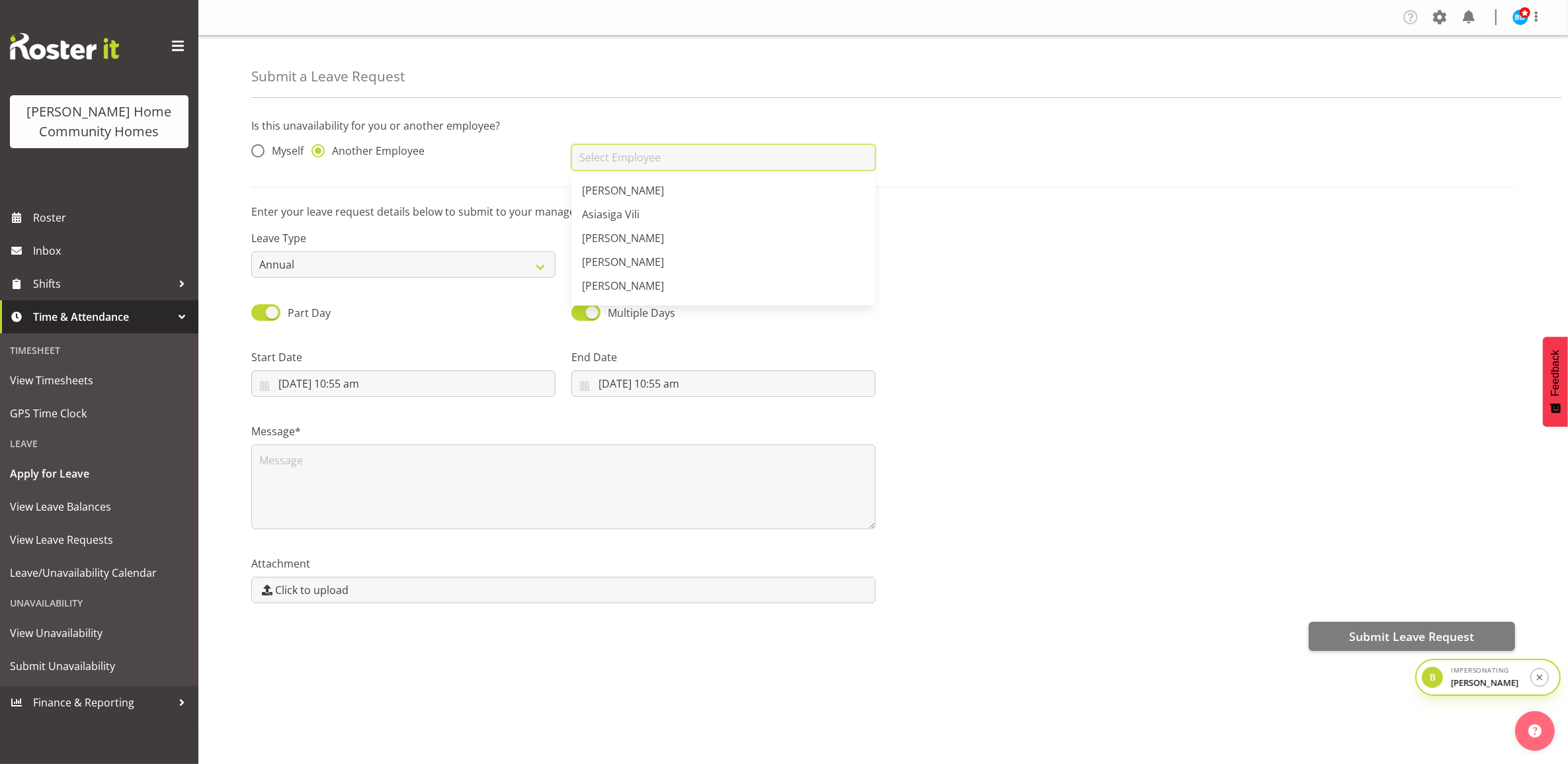
click at [632, 163] on input "text" at bounding box center [723, 158] width 304 height 26
click at [633, 183] on span "[PERSON_NAME]" at bounding box center [623, 190] width 82 height 15
type input "[PERSON_NAME]"
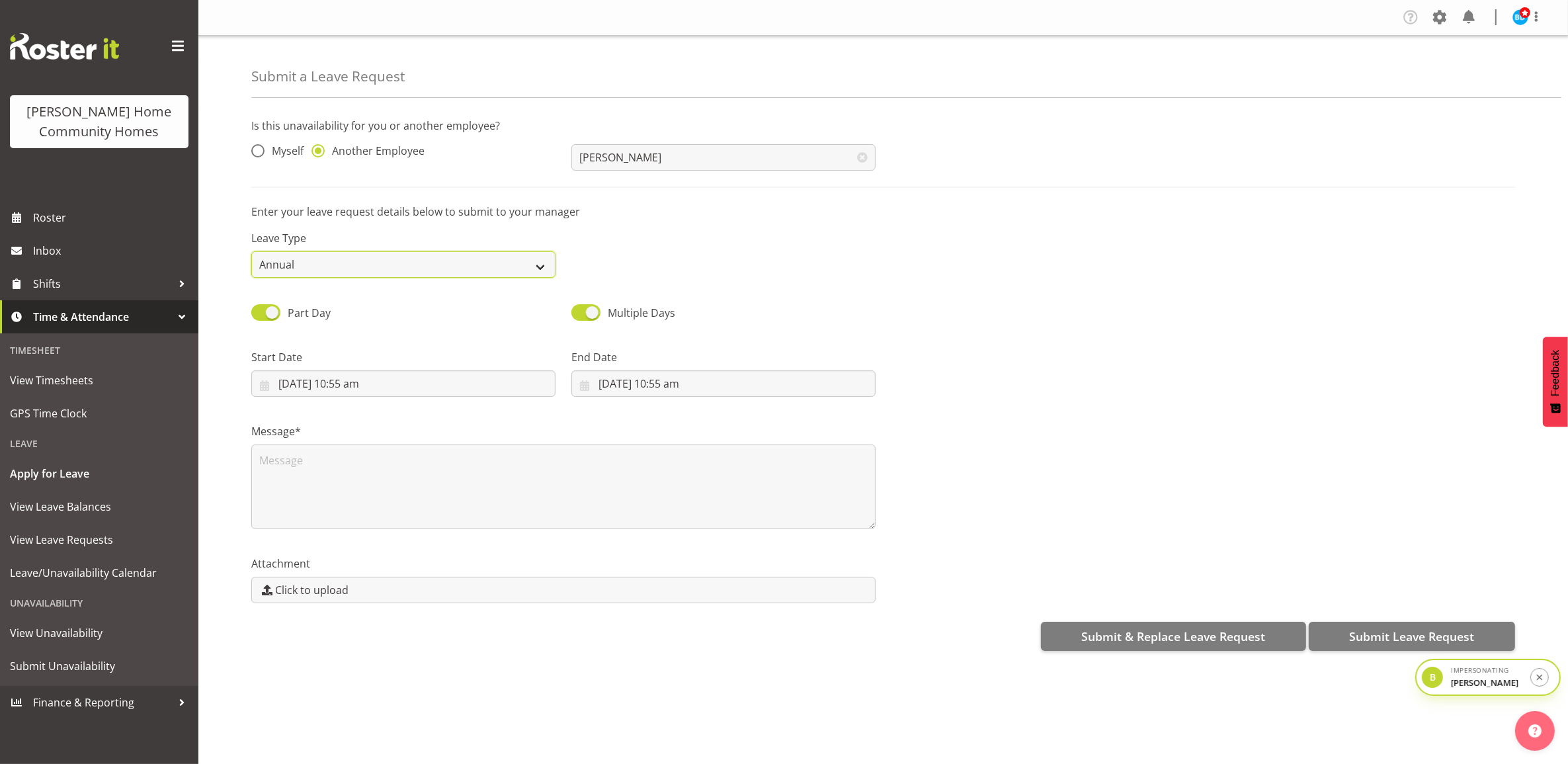
click at [418, 263] on select "Annual Sick Leave Without Pay Bereavement Domestic Violence Parental Jury Servi…" at bounding box center [403, 264] width 304 height 26
click at [251, 251] on select "Annual Sick Leave Without Pay Bereavement Domestic Violence Parental Jury Servi…" at bounding box center [403, 264] width 304 height 26
click at [311, 315] on span "Part Day" at bounding box center [309, 313] width 43 height 15
click at [260, 315] on input "Part Day" at bounding box center [255, 312] width 9 height 9
checkbox input "false"
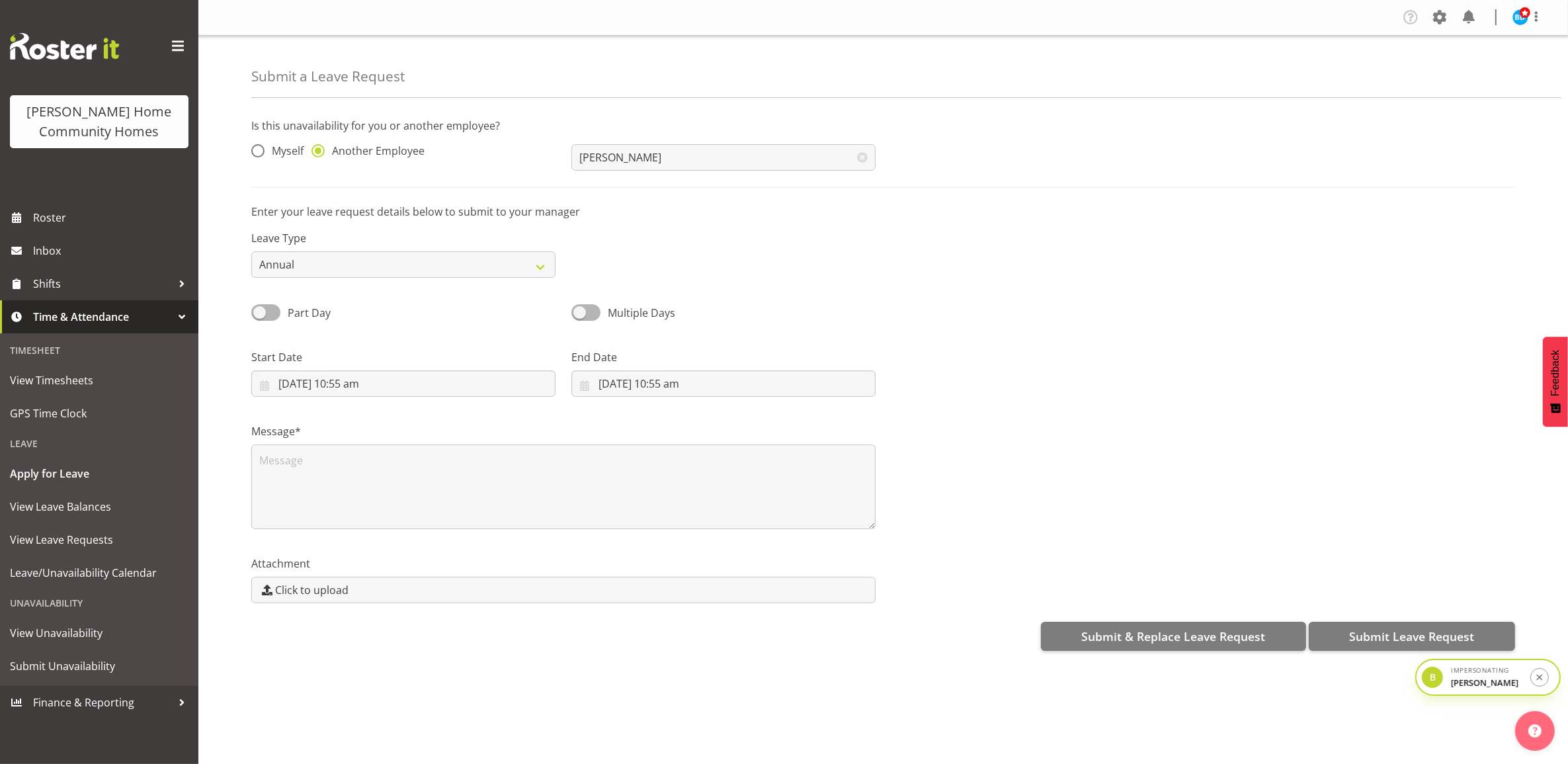
select select "9"
select select "2025"
click at [318, 385] on input "[DATE]" at bounding box center [403, 384] width 304 height 26
click at [275, 316] on span at bounding box center [266, 312] width 29 height 17
click at [260, 316] on input "All Day" at bounding box center [255, 312] width 9 height 9
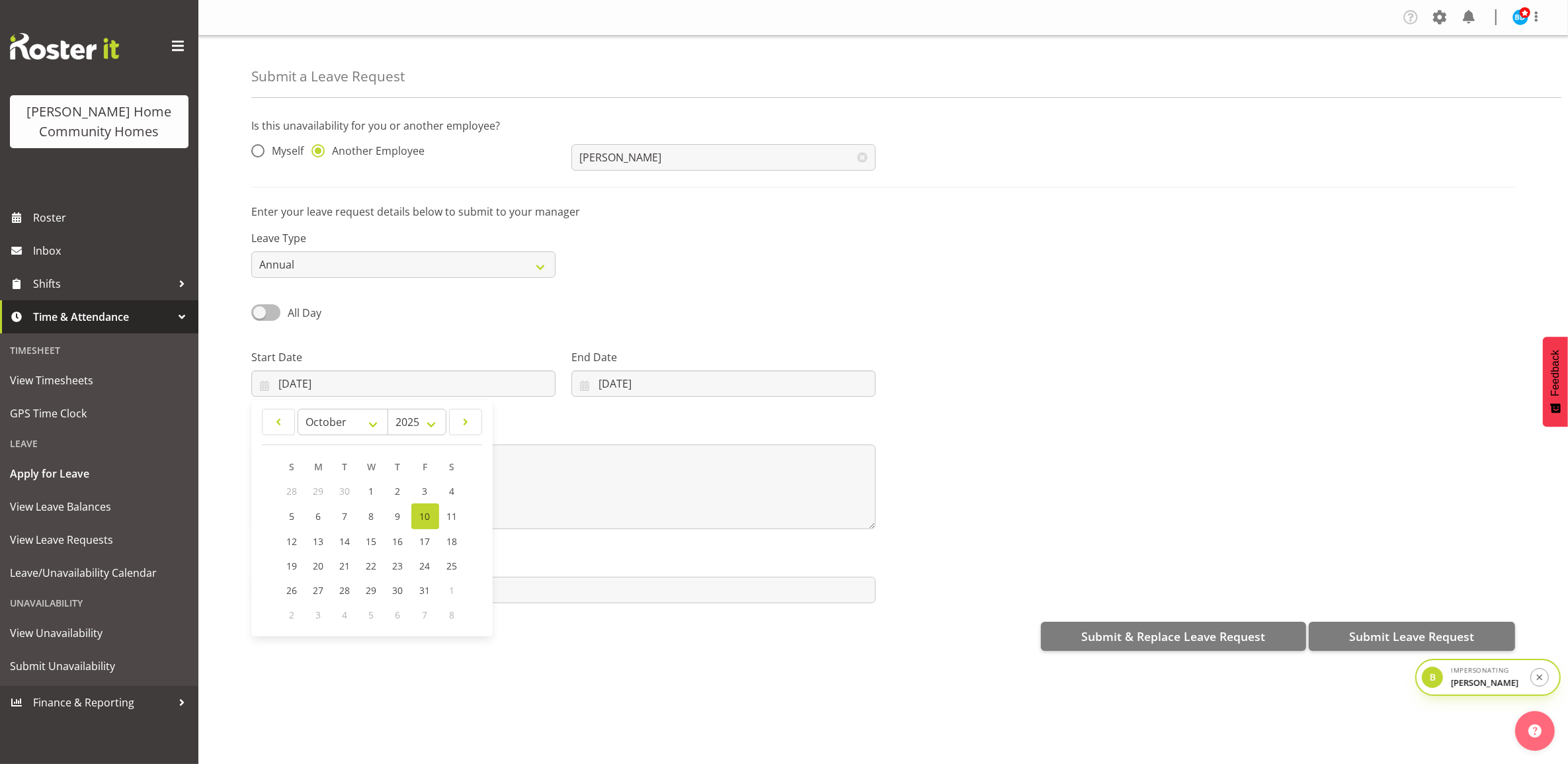
checkbox input "true"
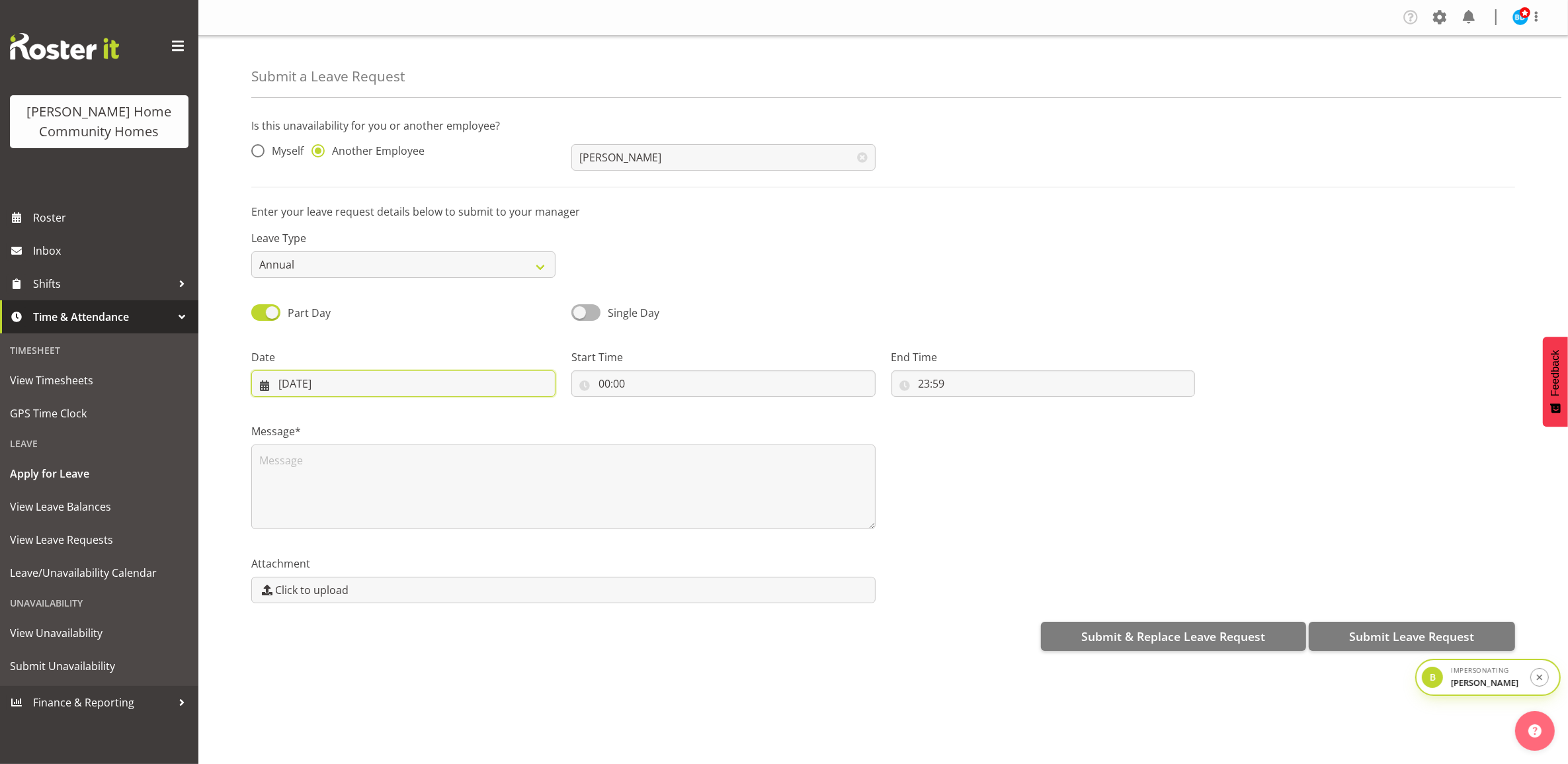
click at [321, 387] on input "[DATE]" at bounding box center [403, 384] width 304 height 26
click at [421, 546] on span "17" at bounding box center [425, 541] width 11 height 12
type input "17/10/2025"
click at [611, 379] on input "00:00" at bounding box center [723, 384] width 304 height 26
click at [922, 385] on input "23:59" at bounding box center [1043, 384] width 304 height 26
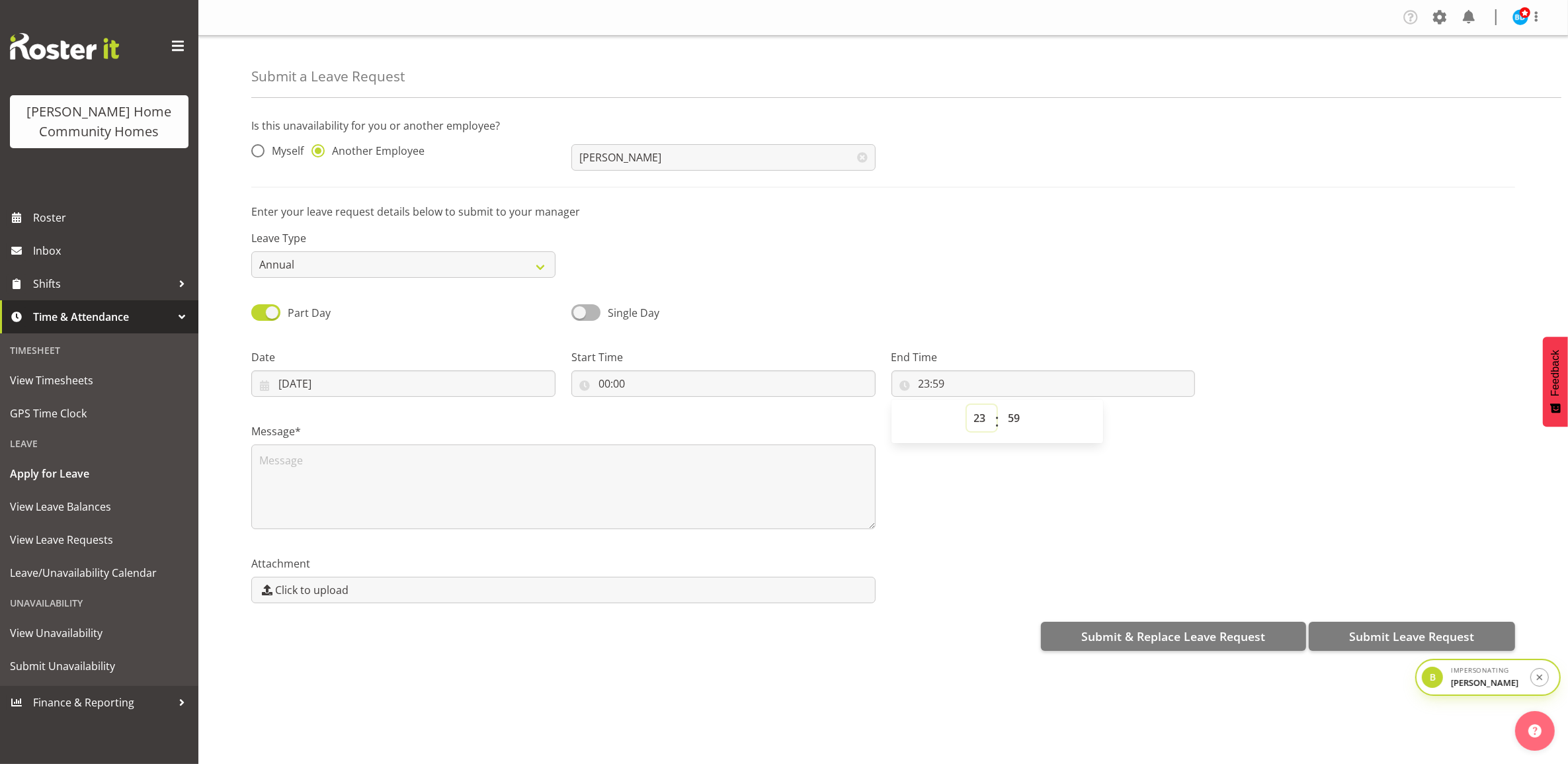
click at [987, 415] on select "00 01 02 03 04 05 06 07 08 09 10 11 12 13 14 15 16 17 18 19 20 21 22 23" at bounding box center [981, 418] width 30 height 26
select select "10"
click at [967, 406] on select "00 01 02 03 04 05 06 07 08 09 10 11 12 13 14 15 16 17 18 19 20 21 22 23" at bounding box center [981, 418] width 30 height 26
type input "10:59"
drag, startPoint x: 1016, startPoint y: 427, endPoint x: 1015, endPoint y: 417, distance: 10.0
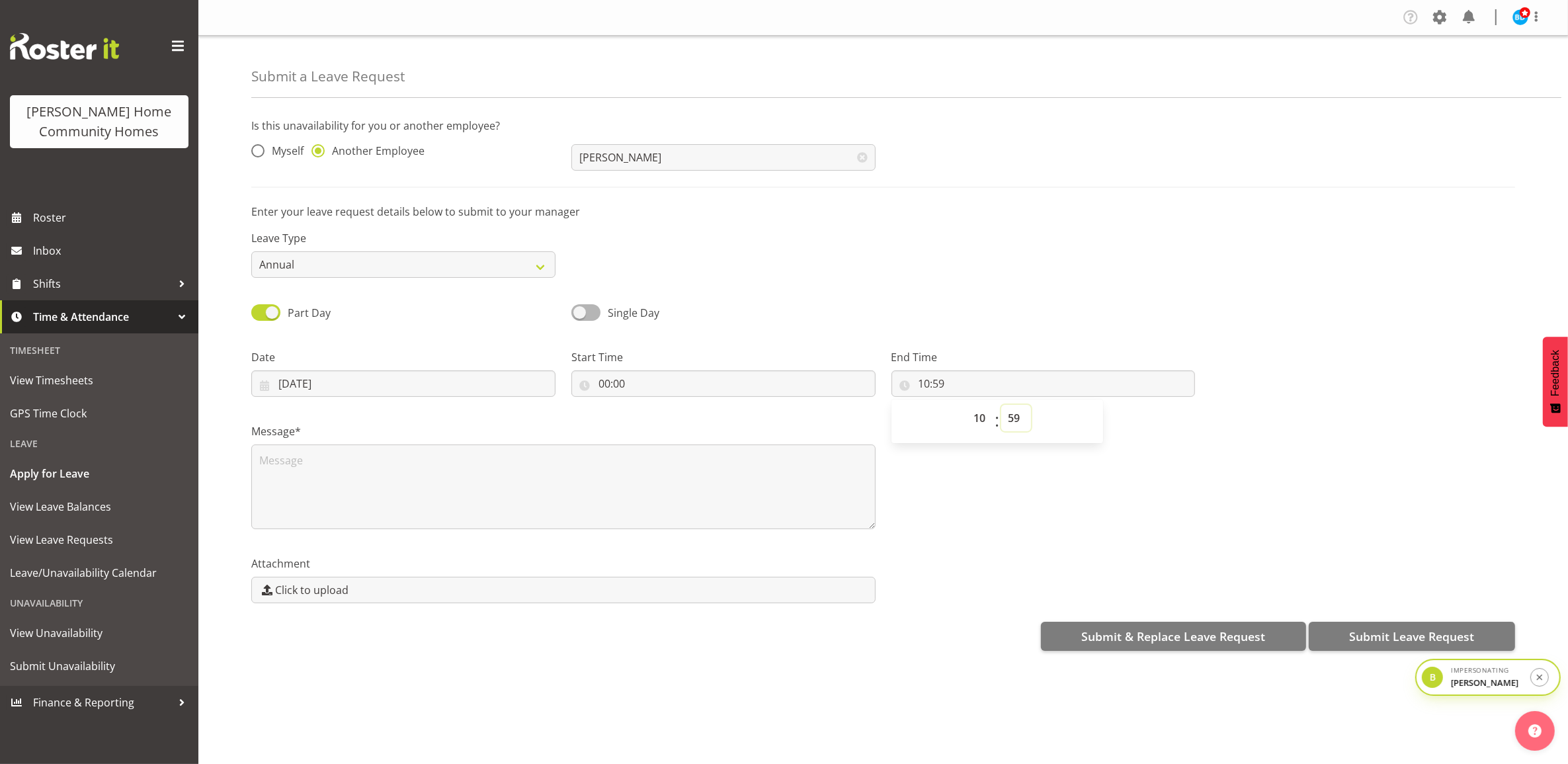
click at [1016, 427] on select "00 01 02 03 04 05 06 07 08 09 10 11 12 13 14 15 16 17 18 19 20 21 22 23 24 25 2…" at bounding box center [1016, 418] width 30 height 26
select select "0"
click at [1001, 406] on select "00 01 02 03 04 05 06 07 08 09 10 11 12 13 14 15 16 17 18 19 20 21 22 23 24 25 2…" at bounding box center [1016, 418] width 30 height 26
type input "10:00"
click at [684, 451] on textarea at bounding box center [563, 487] width 625 height 85
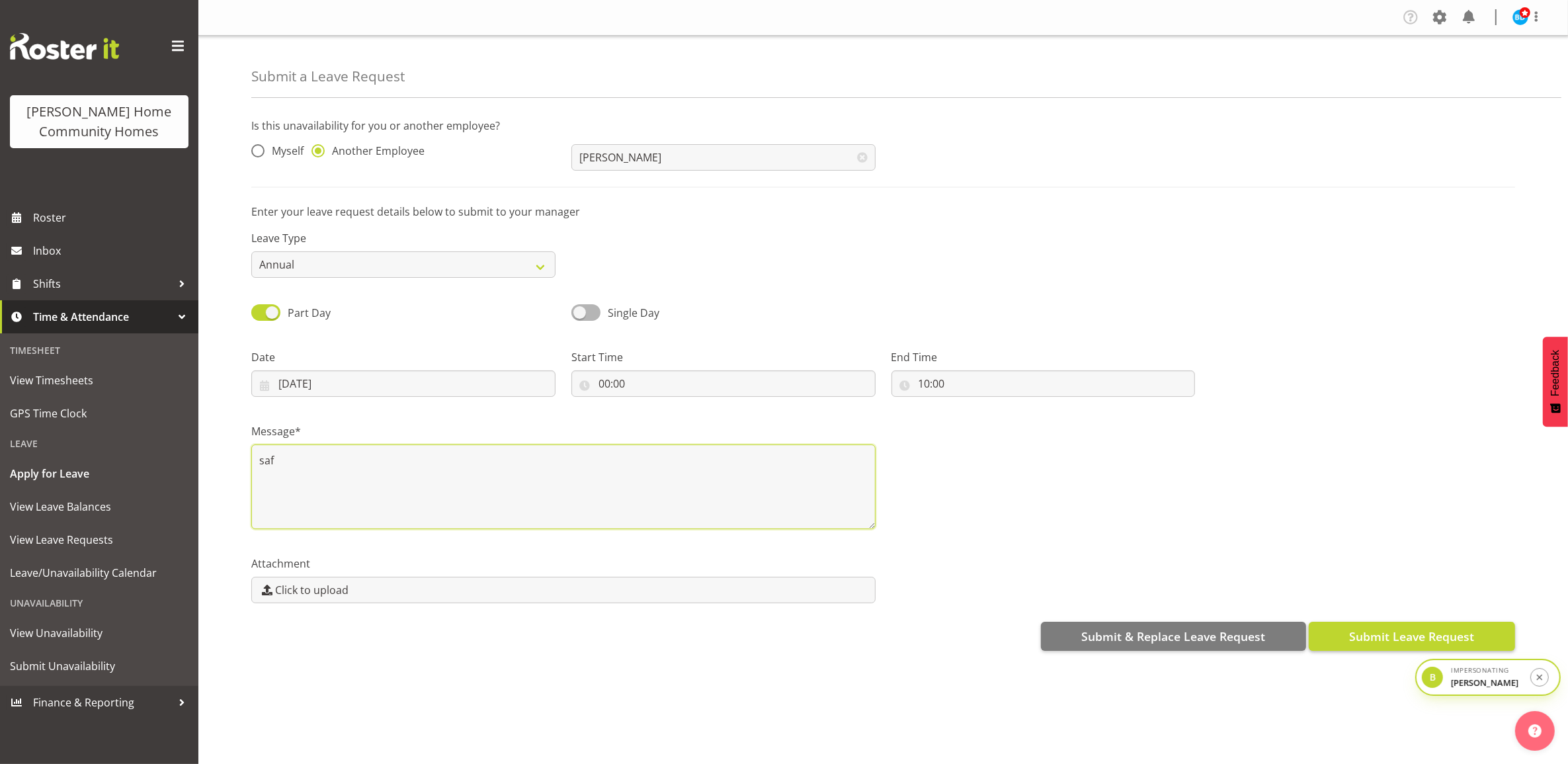
type textarea "saf"
click at [1384, 639] on span "Submit Leave Request" at bounding box center [1411, 636] width 125 height 18
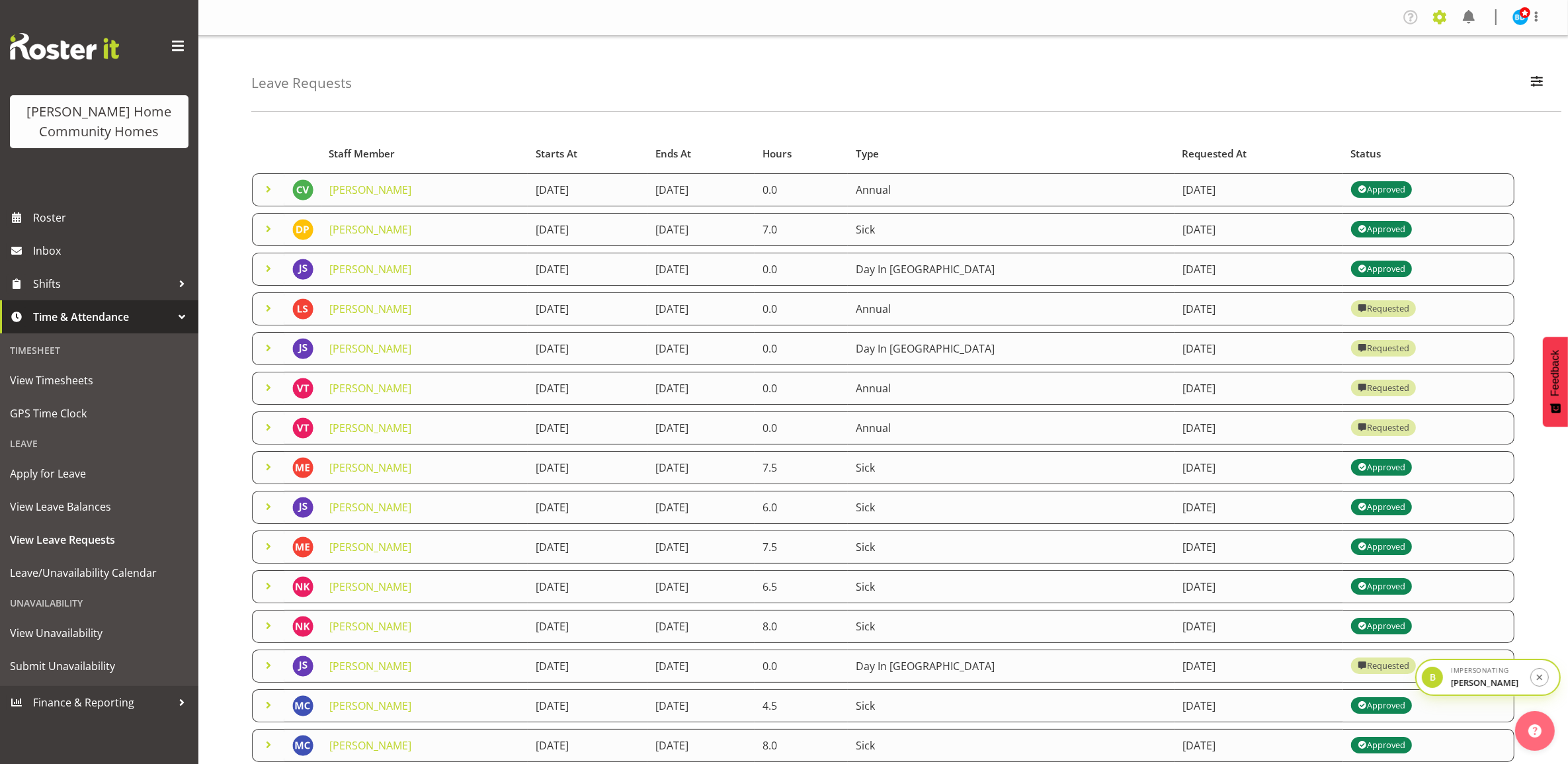
click at [1437, 18] on span at bounding box center [1440, 17] width 21 height 21
click at [1139, 80] on div "Leave Requests Search Search for a particular employee Status All Approved Requ…" at bounding box center [905, 74] width 1310 height 76
drag, startPoint x: 71, startPoint y: 471, endPoint x: 117, endPoint y: 444, distance: 53.3
click at [71, 471] on span "Apply for Leave" at bounding box center [99, 473] width 179 height 20
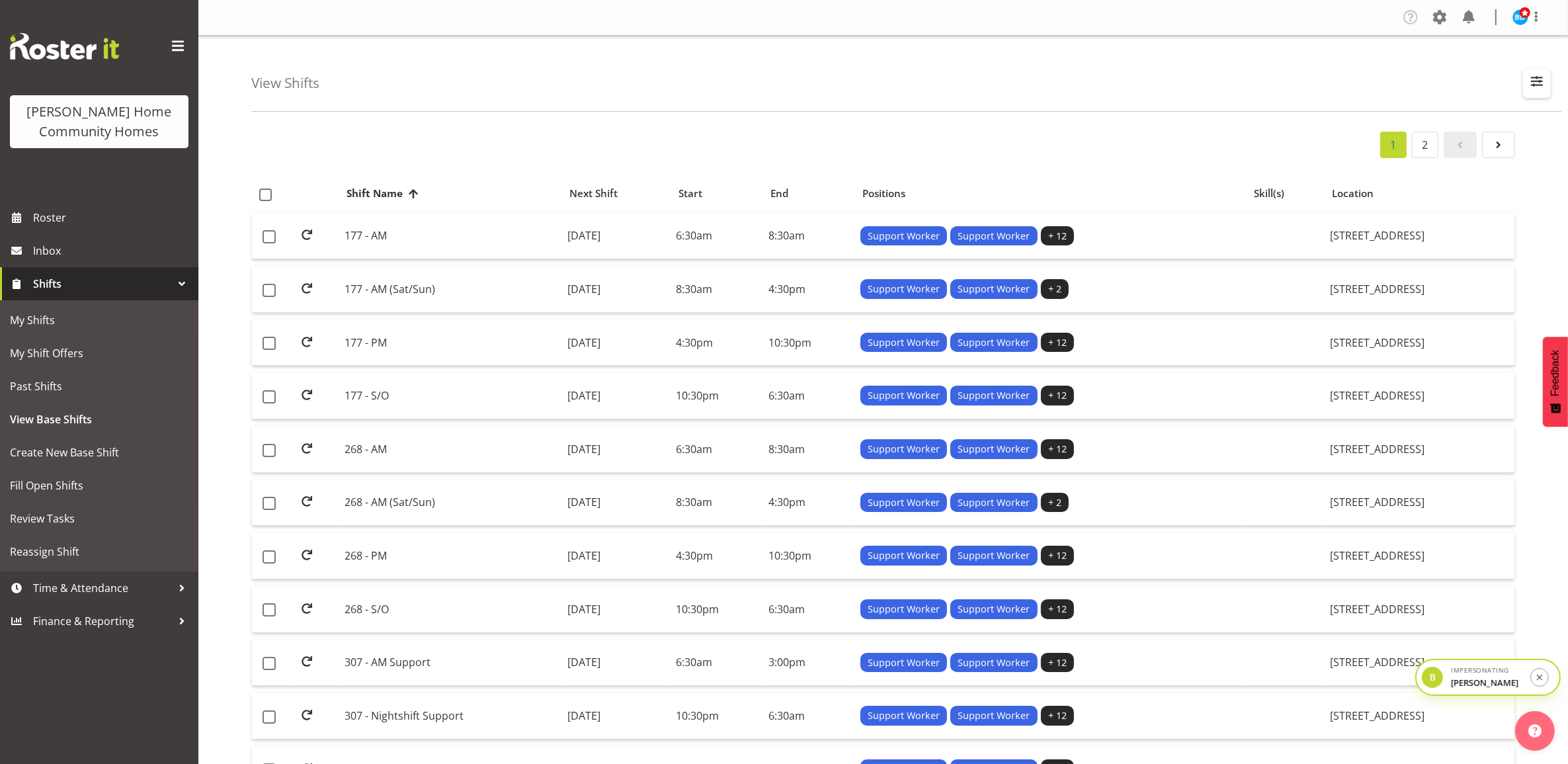
click at [1536, 81] on span "button" at bounding box center [1537, 82] width 18 height 18
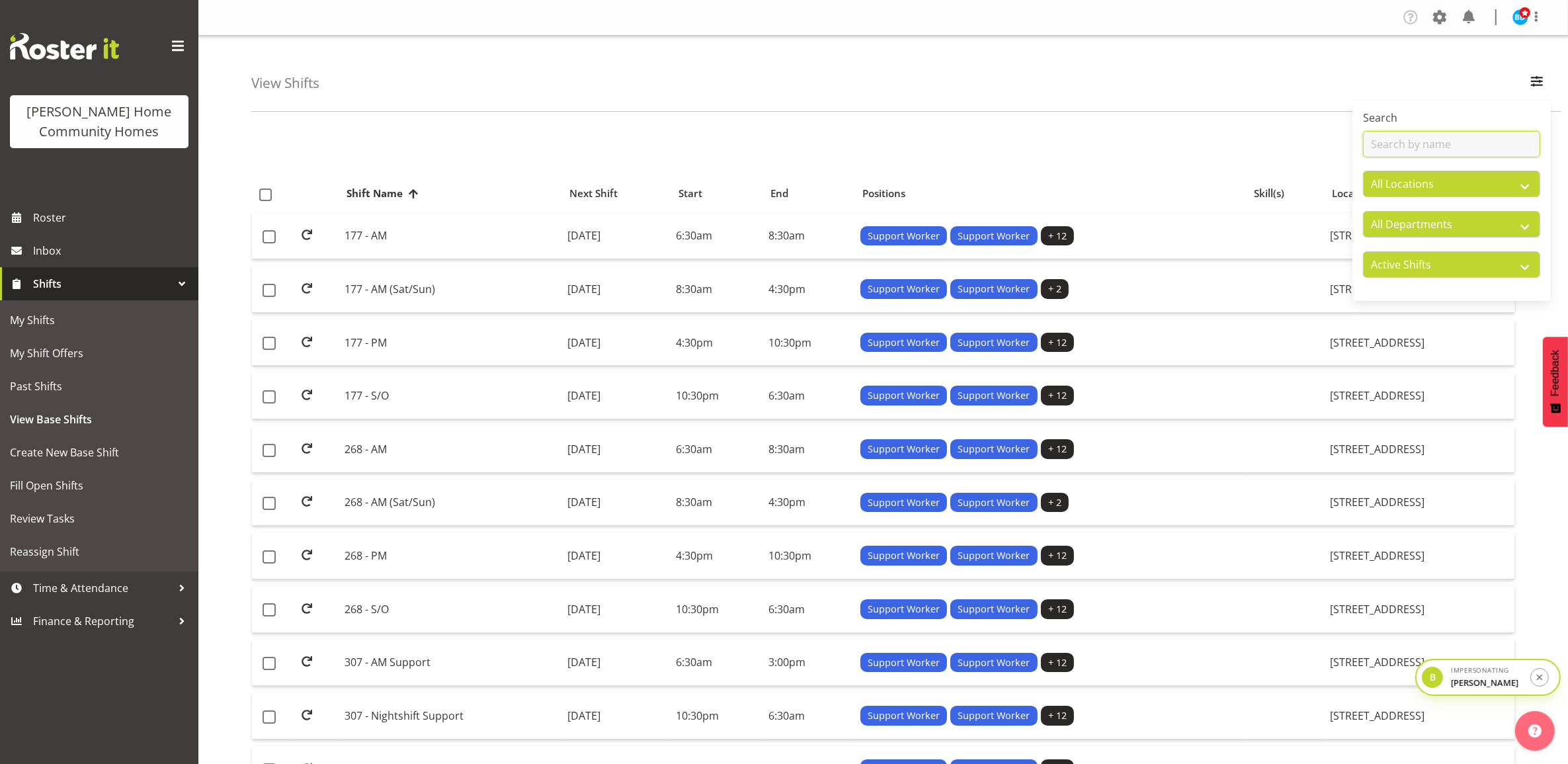
click at [1427, 138] on input "text" at bounding box center [1451, 144] width 177 height 26
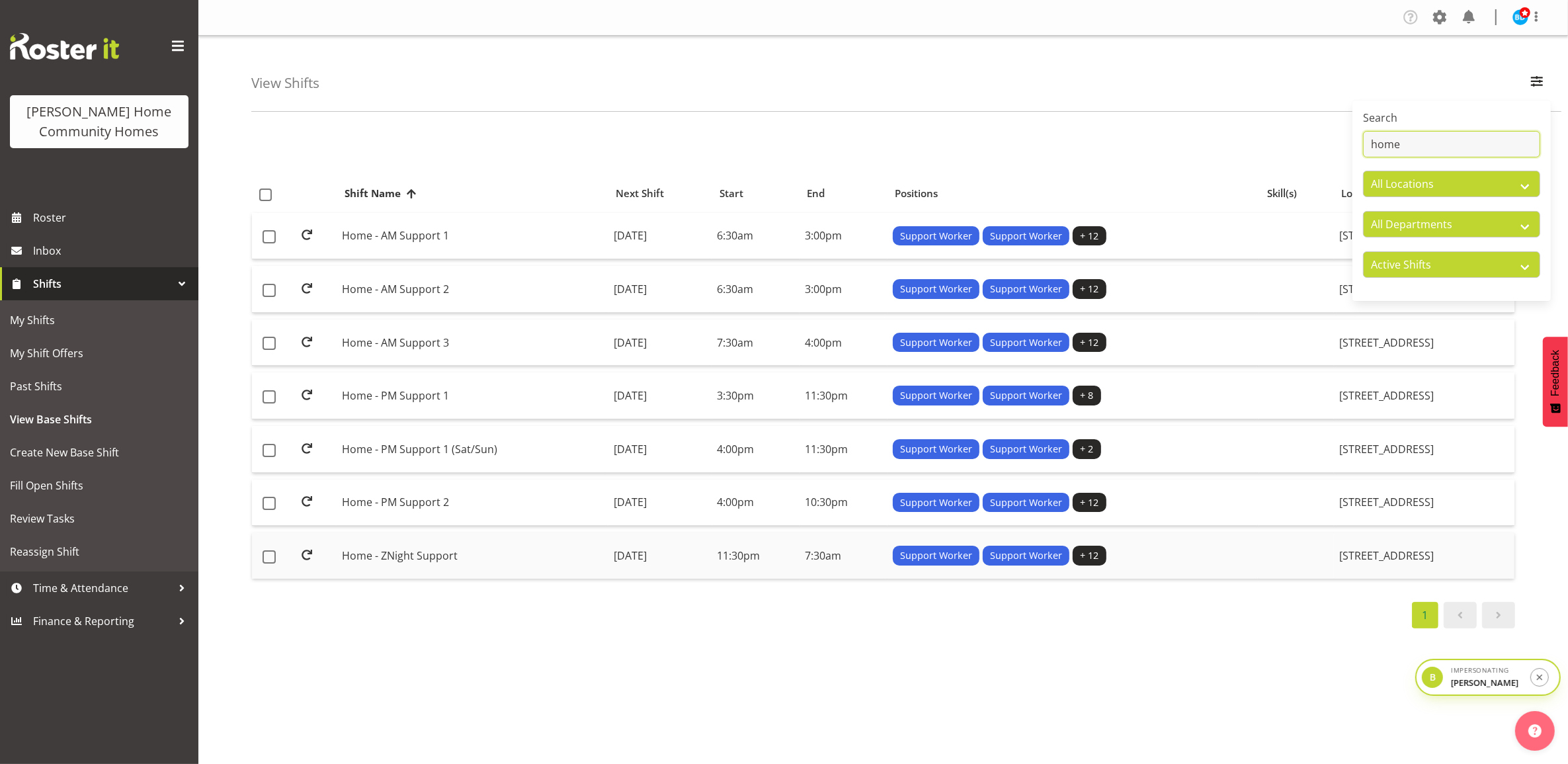
type input "home"
click at [547, 563] on td "Home - ZNight Support" at bounding box center [472, 555] width 272 height 46
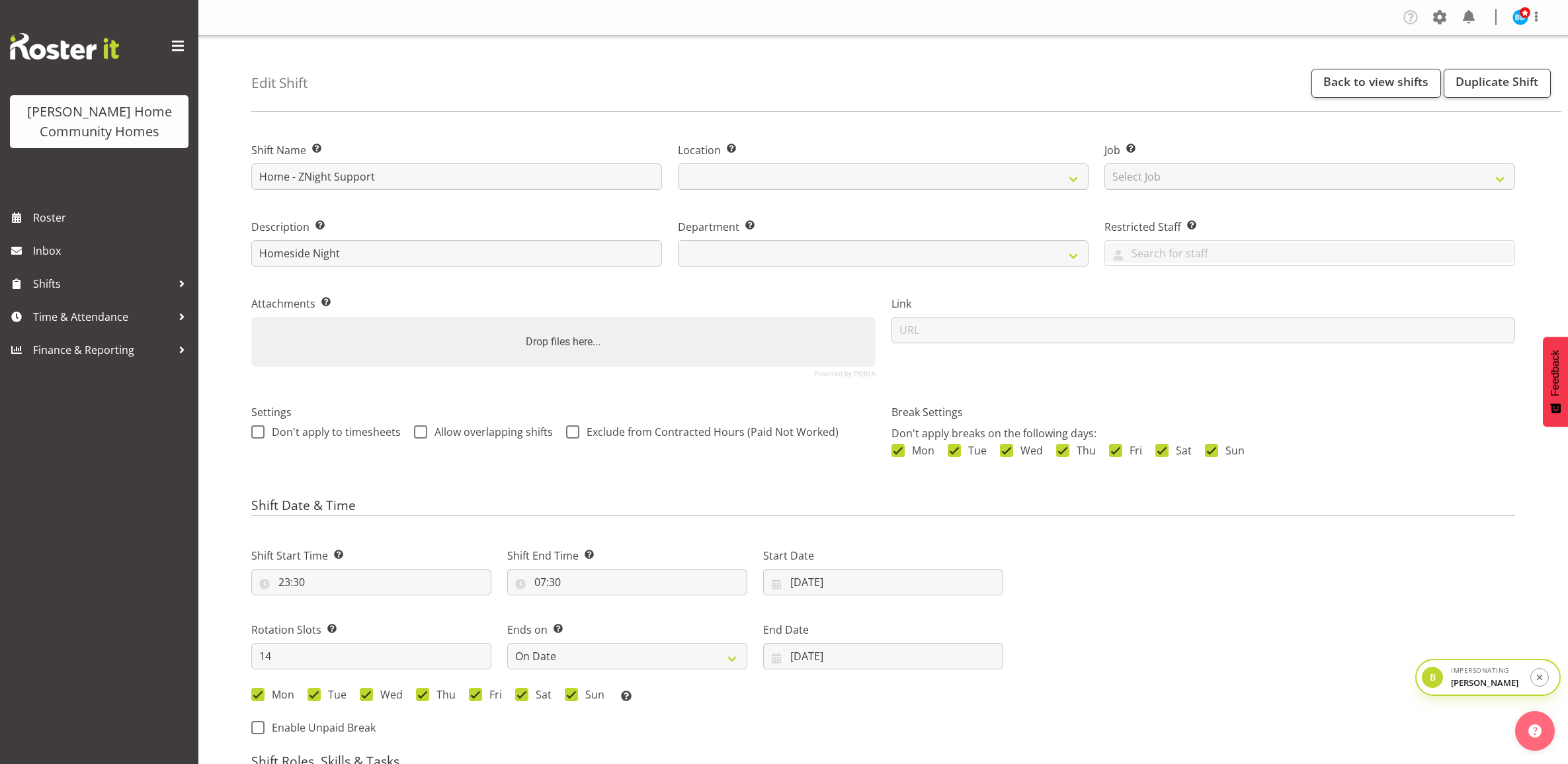
select select "date"
select select
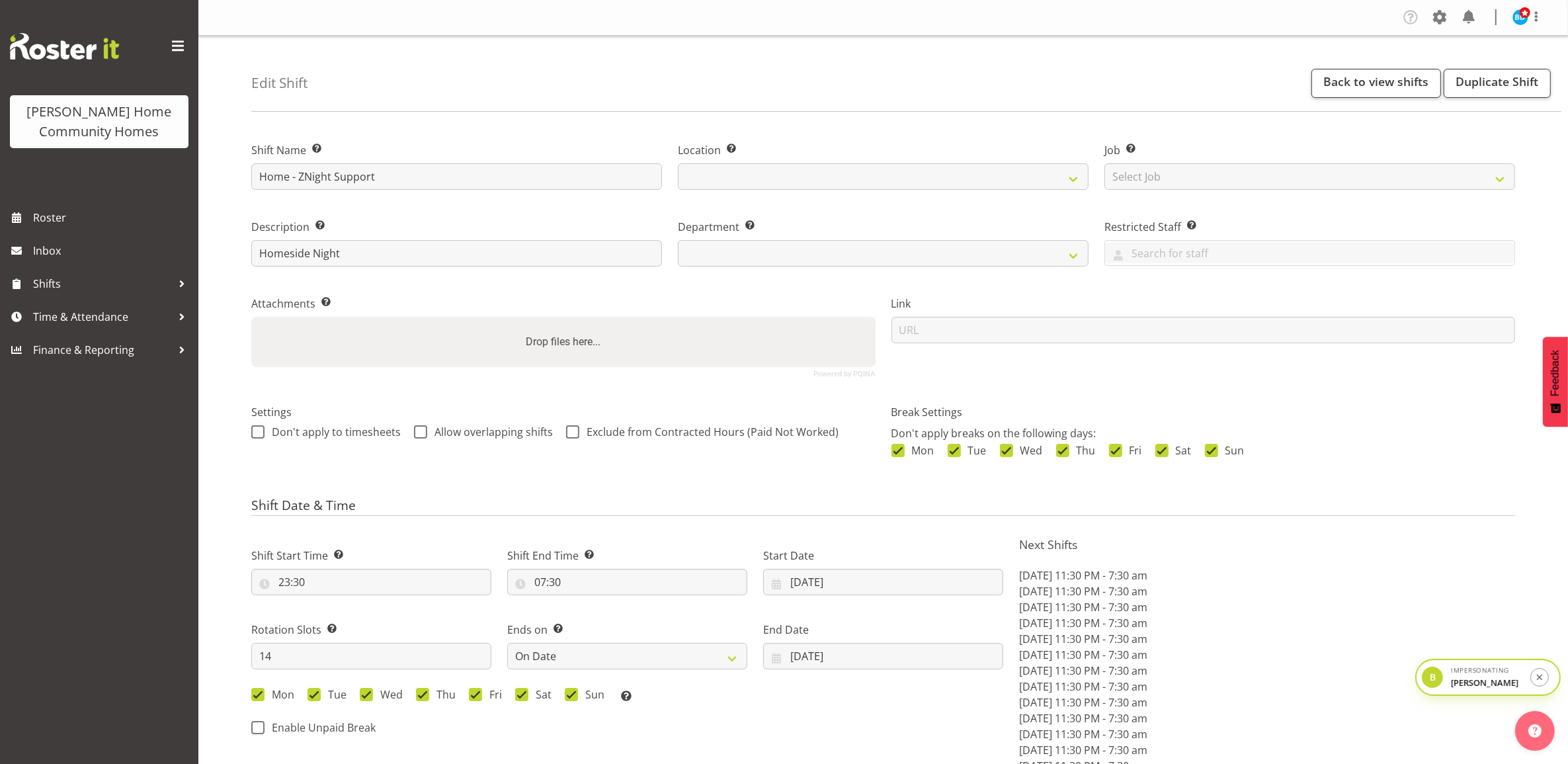
select select
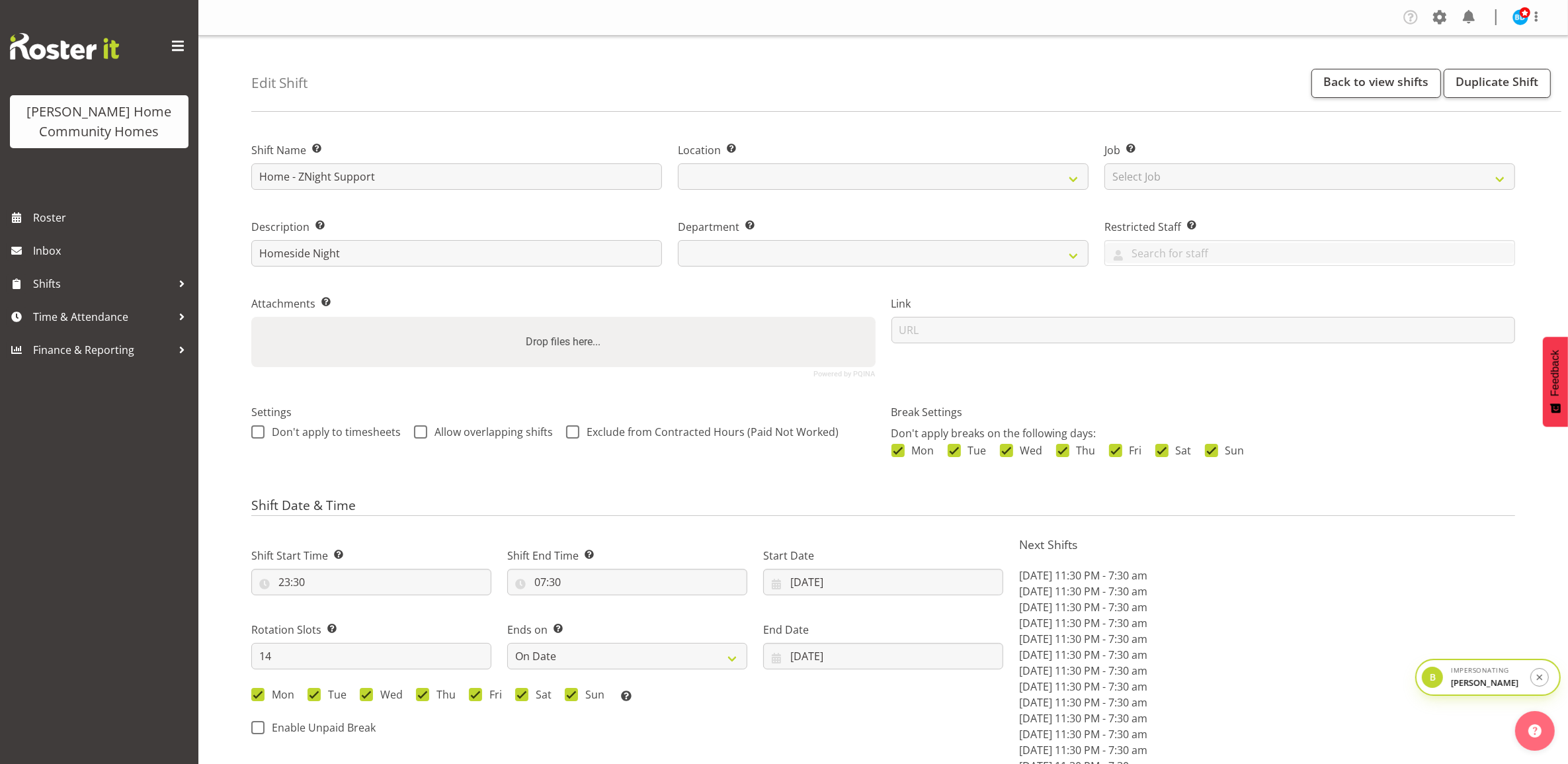
select select
select select "1067"
select select "746"
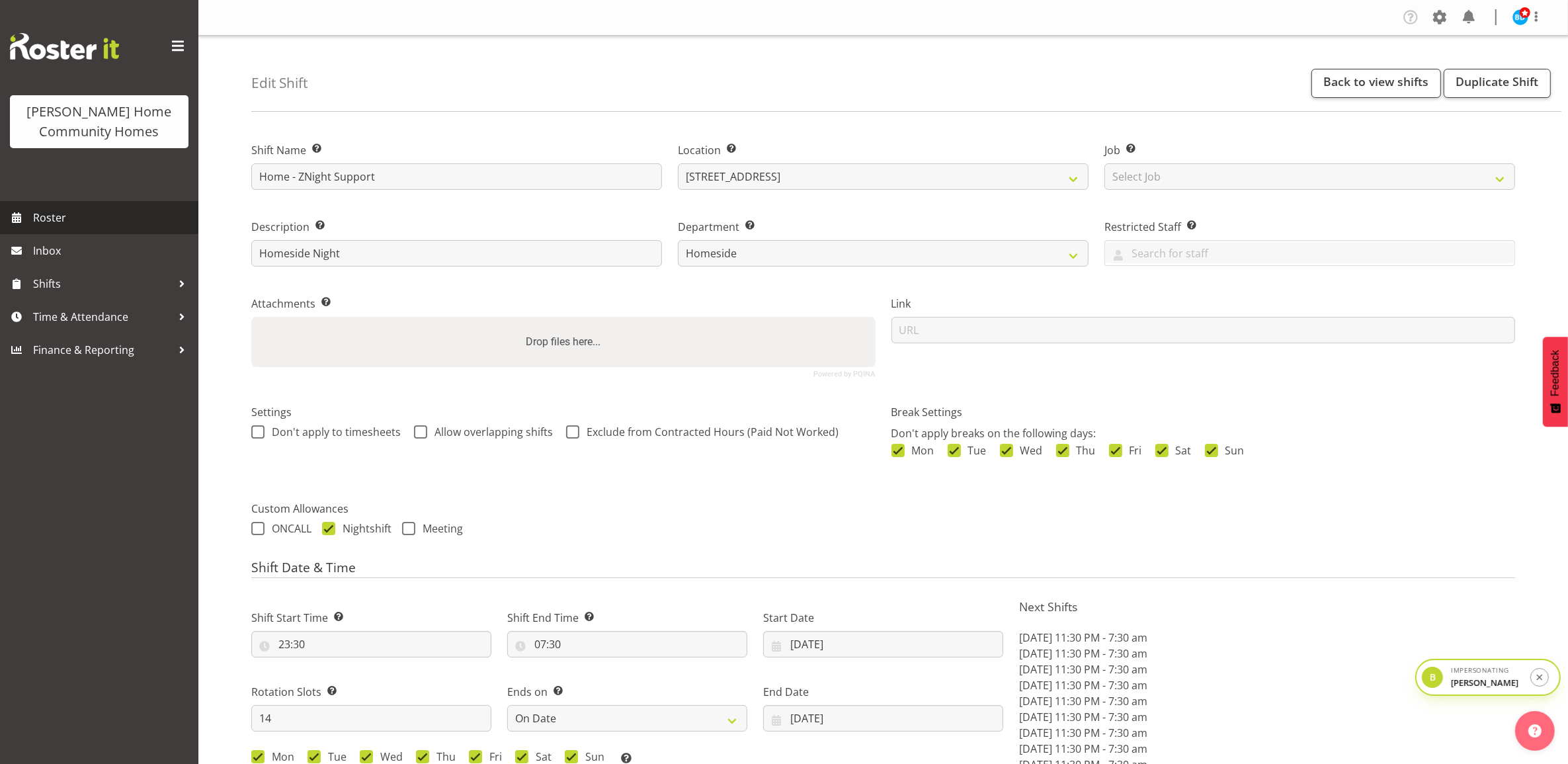
click at [84, 219] on span "Roster" at bounding box center [112, 217] width 159 height 20
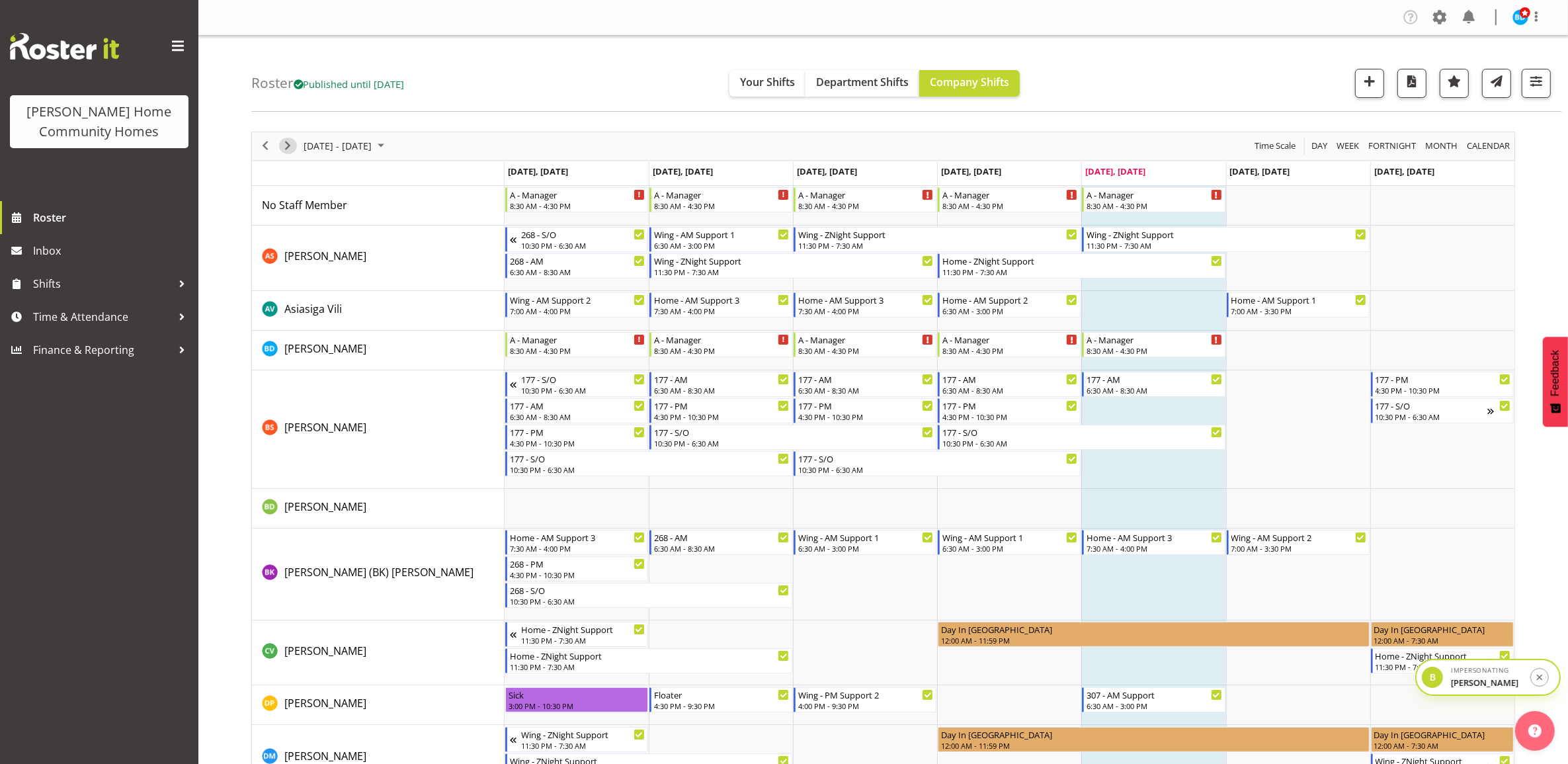
click at [291, 153] on span "Next" at bounding box center [287, 146] width 16 height 17
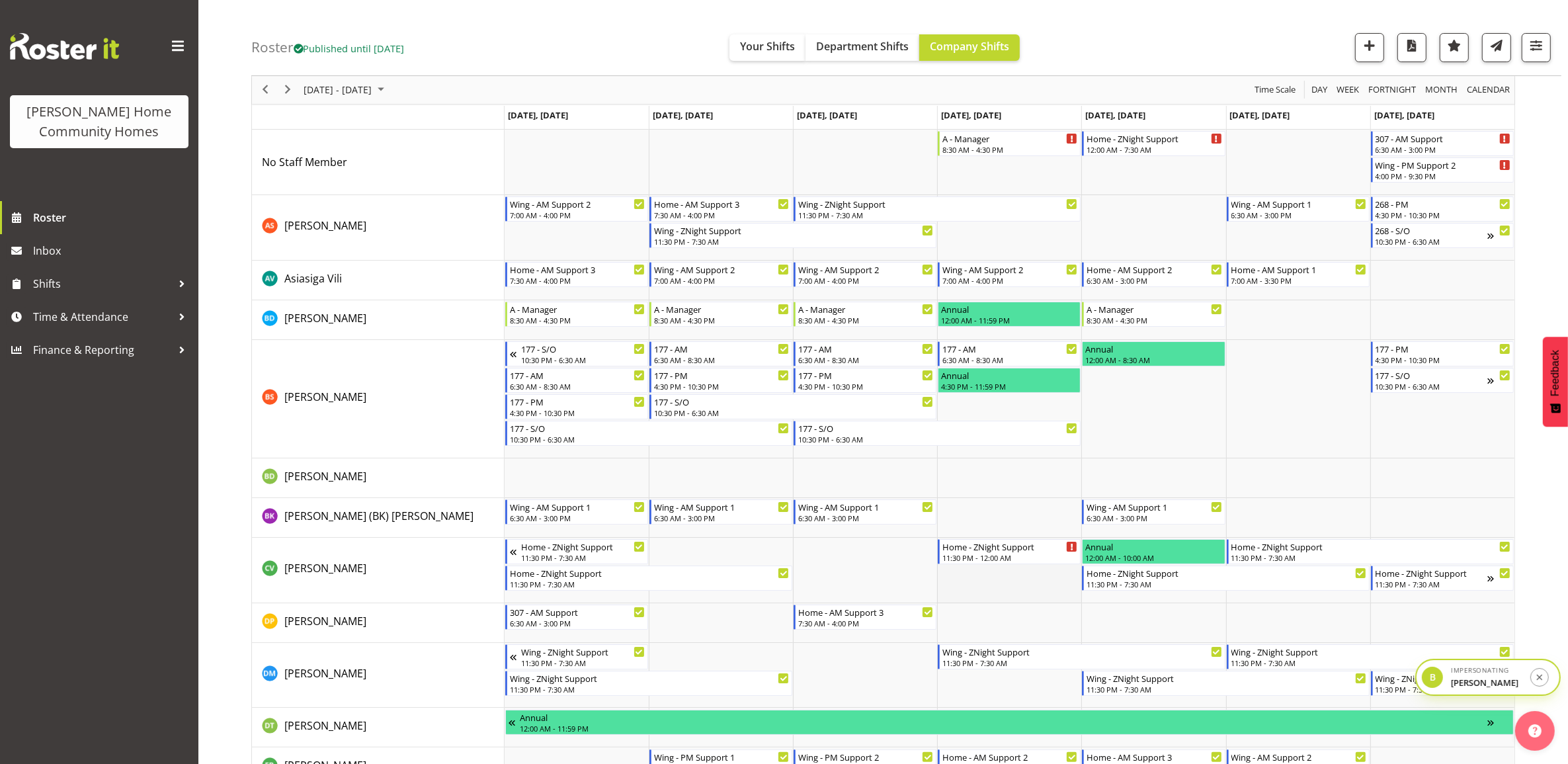
scroll to position [82, 0]
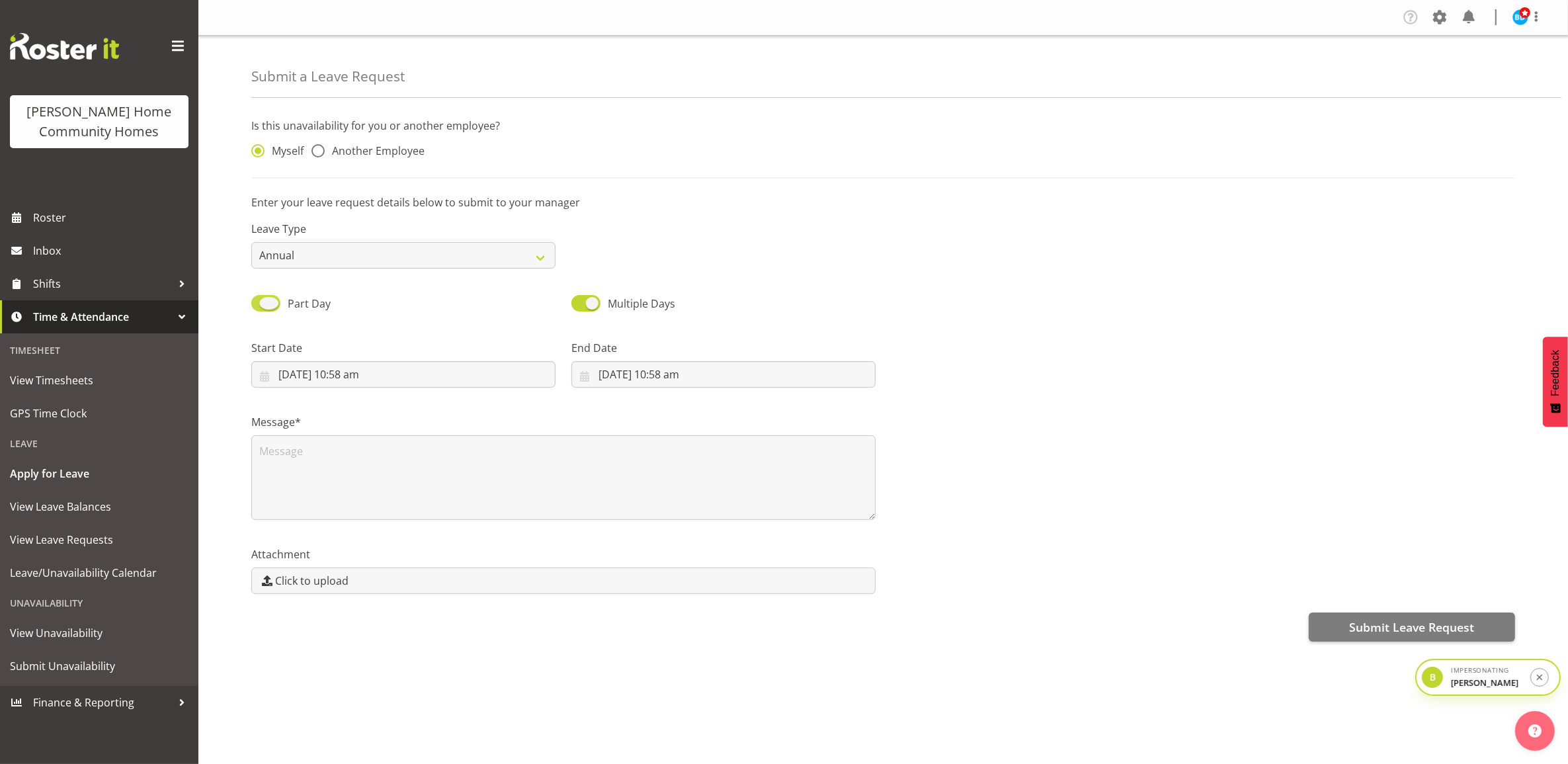
click at [281, 307] on span "Part Day" at bounding box center [305, 304] width 50 height 16
click at [260, 307] on input "Part Day" at bounding box center [255, 304] width 9 height 9
checkbox input "false"
select select "9"
select select "2025"
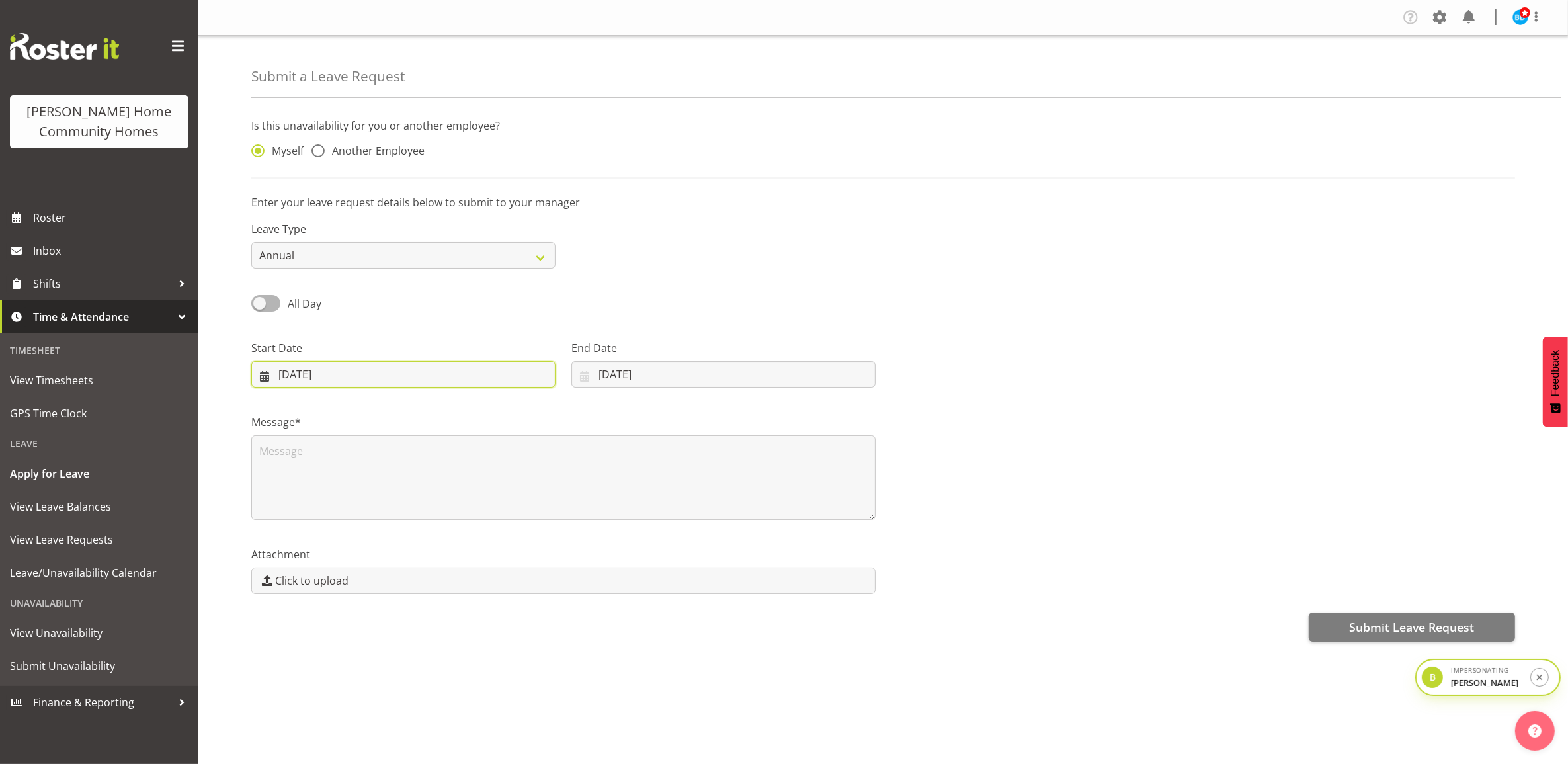
click at [313, 377] on input "[DATE]" at bounding box center [403, 374] width 304 height 26
click at [447, 533] on link "18" at bounding box center [452, 532] width 26 height 25
type input "18/10/2025"
click at [602, 367] on input "10/10/2025" at bounding box center [723, 374] width 304 height 26
click at [752, 536] on span "18" at bounding box center [757, 532] width 11 height 12
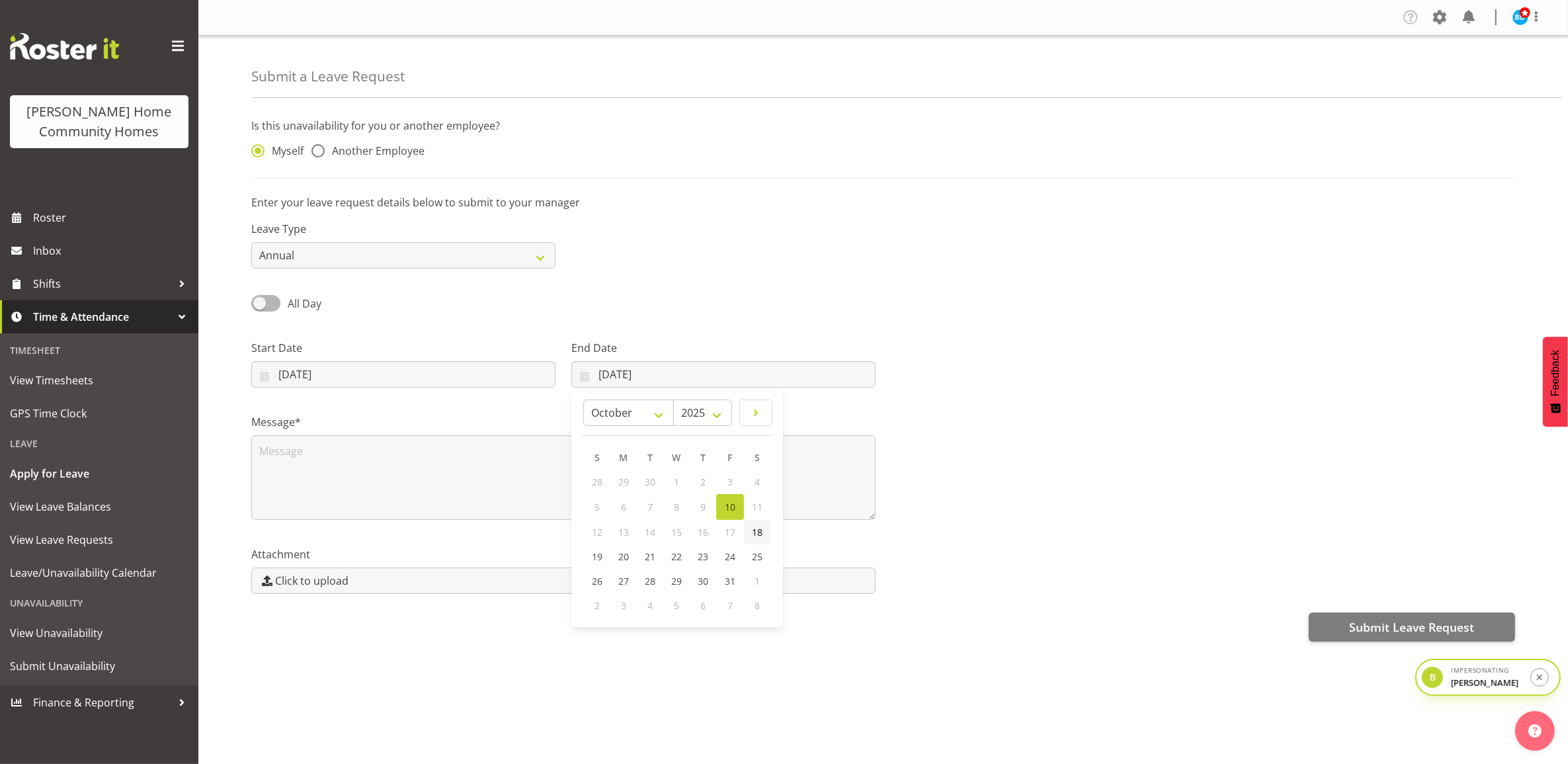
type input "18/10/2025"
click at [348, 156] on span "Another Employee" at bounding box center [374, 151] width 100 height 13
click at [320, 155] on input "Another Employee" at bounding box center [316, 151] width 9 height 9
radio input "true"
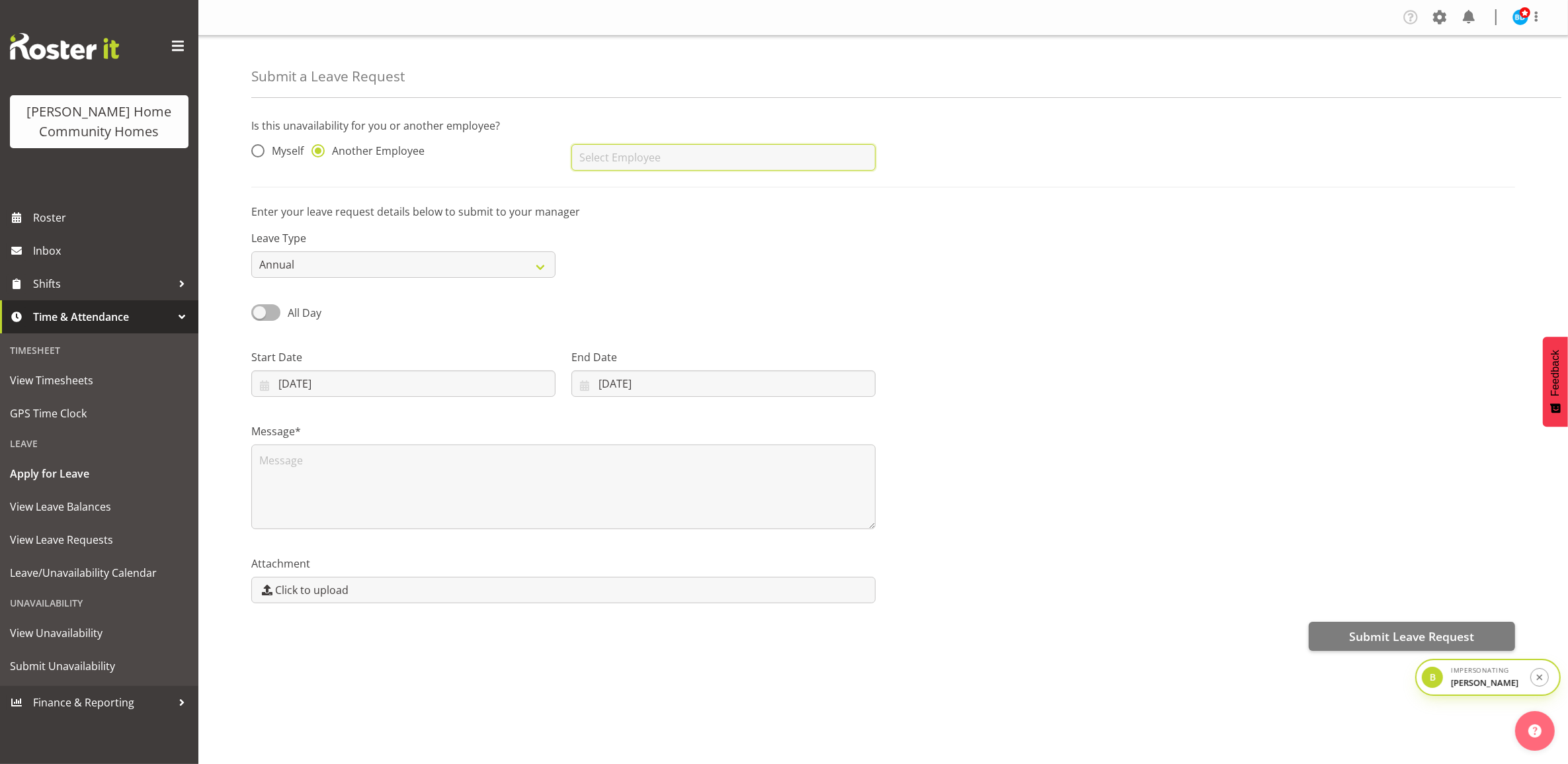
click at [644, 161] on input "text" at bounding box center [723, 158] width 304 height 26
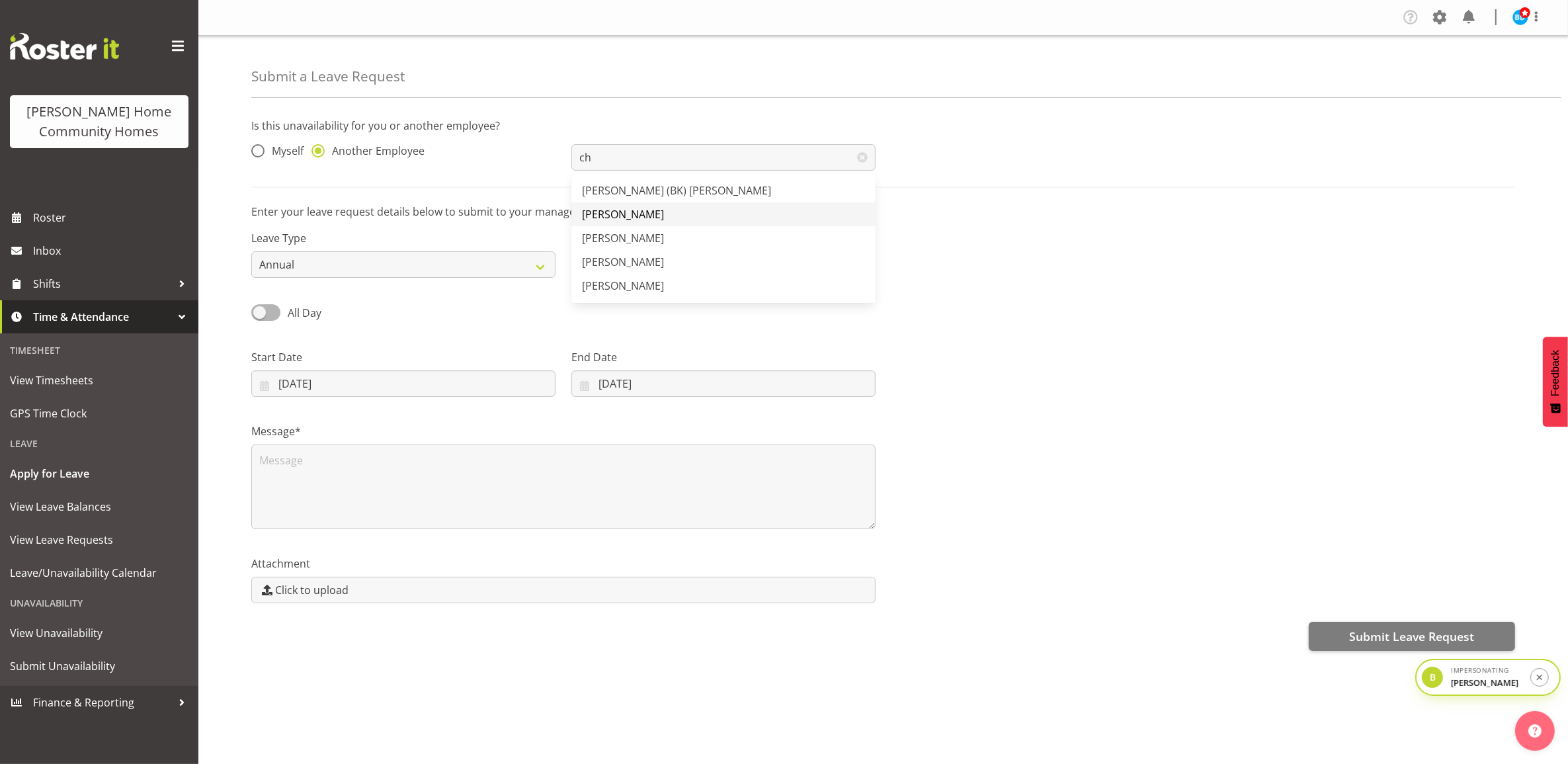
click at [658, 218] on span "[PERSON_NAME]" at bounding box center [623, 215] width 82 height 15
type input "[PERSON_NAME]"
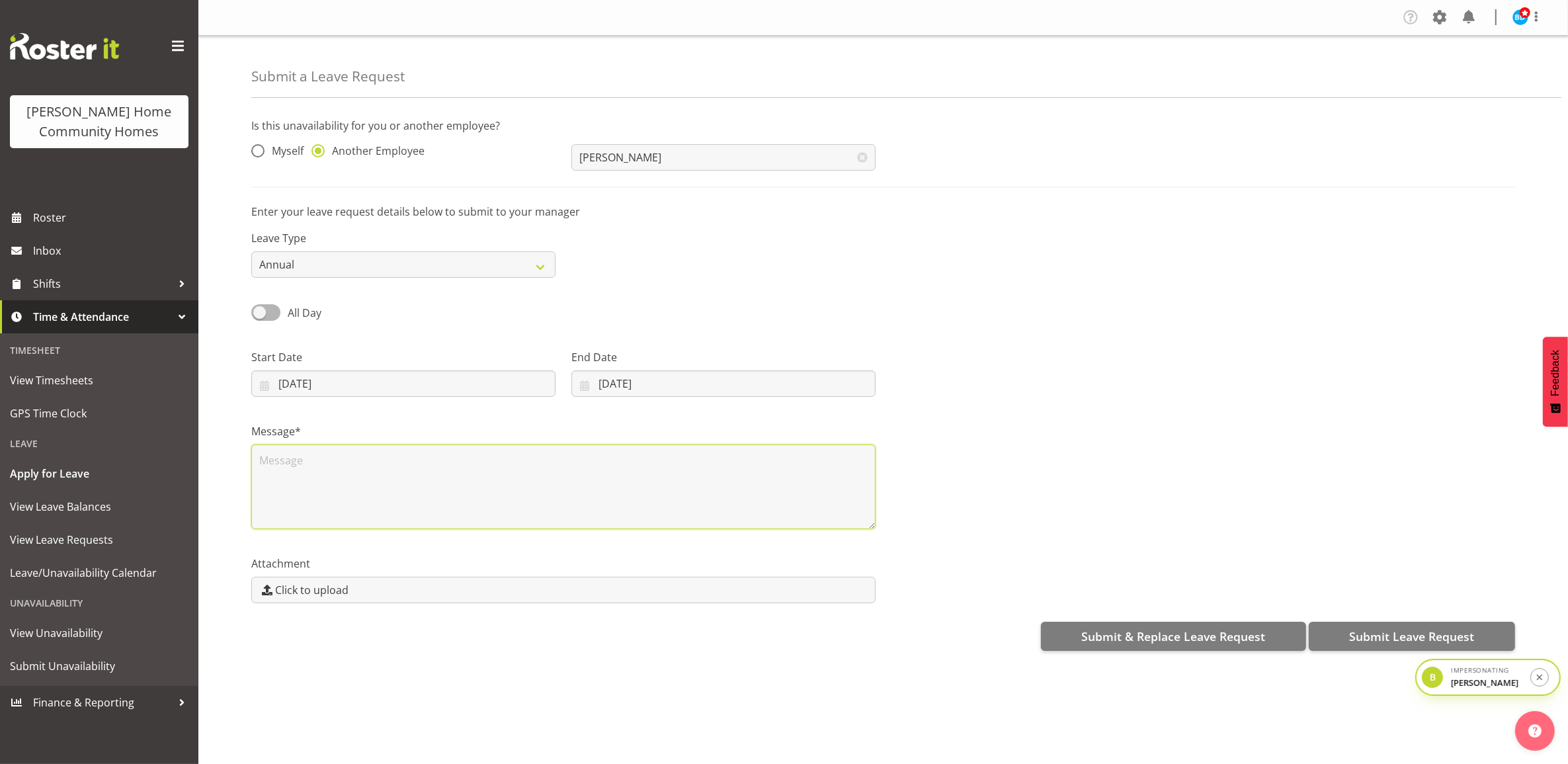
click at [498, 468] on textarea at bounding box center [563, 487] width 625 height 85
type textarea "sf"
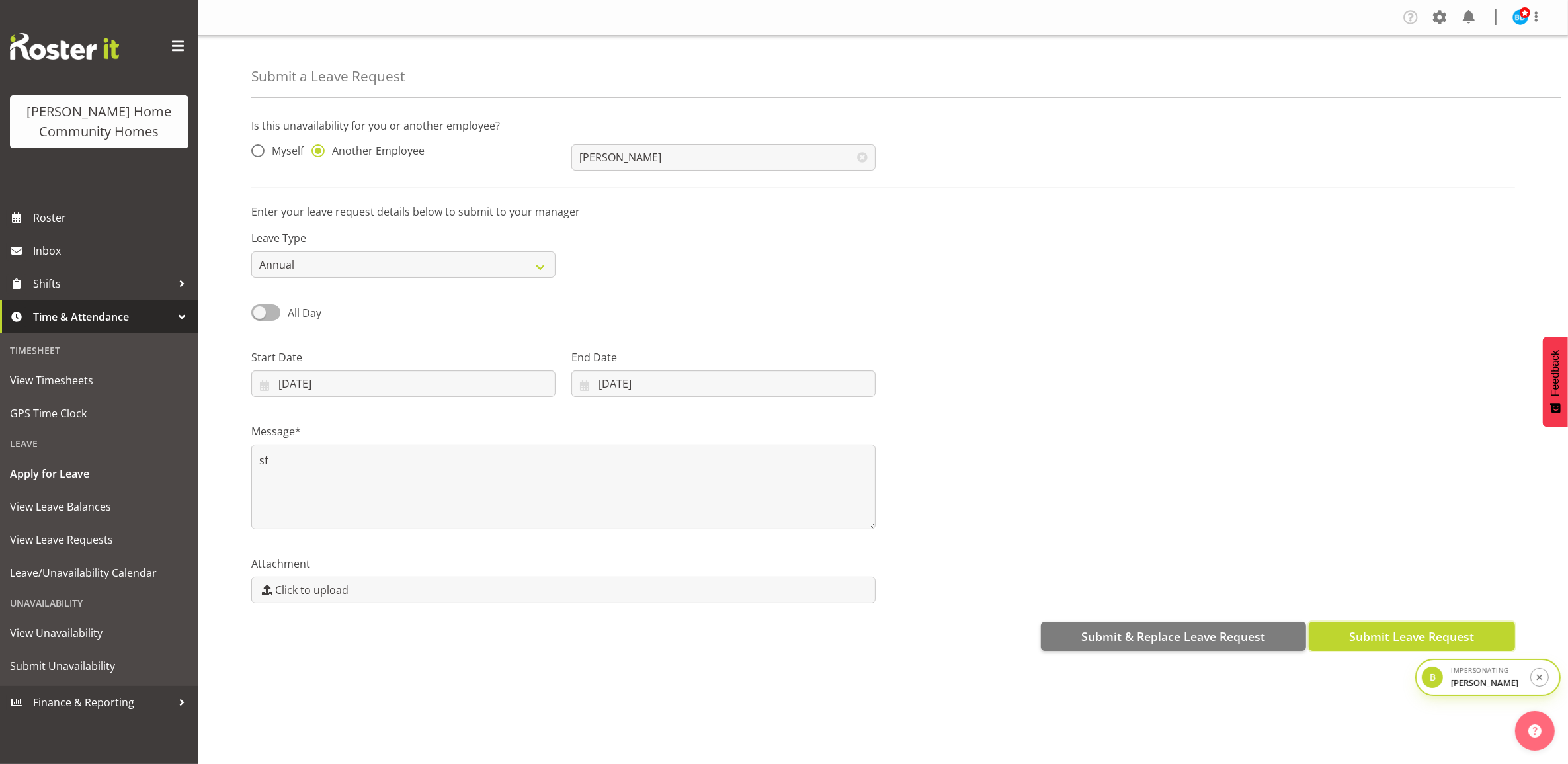
click at [1386, 635] on span "Submit Leave Request" at bounding box center [1411, 636] width 125 height 18
